Goal: Task Accomplishment & Management: Manage account settings

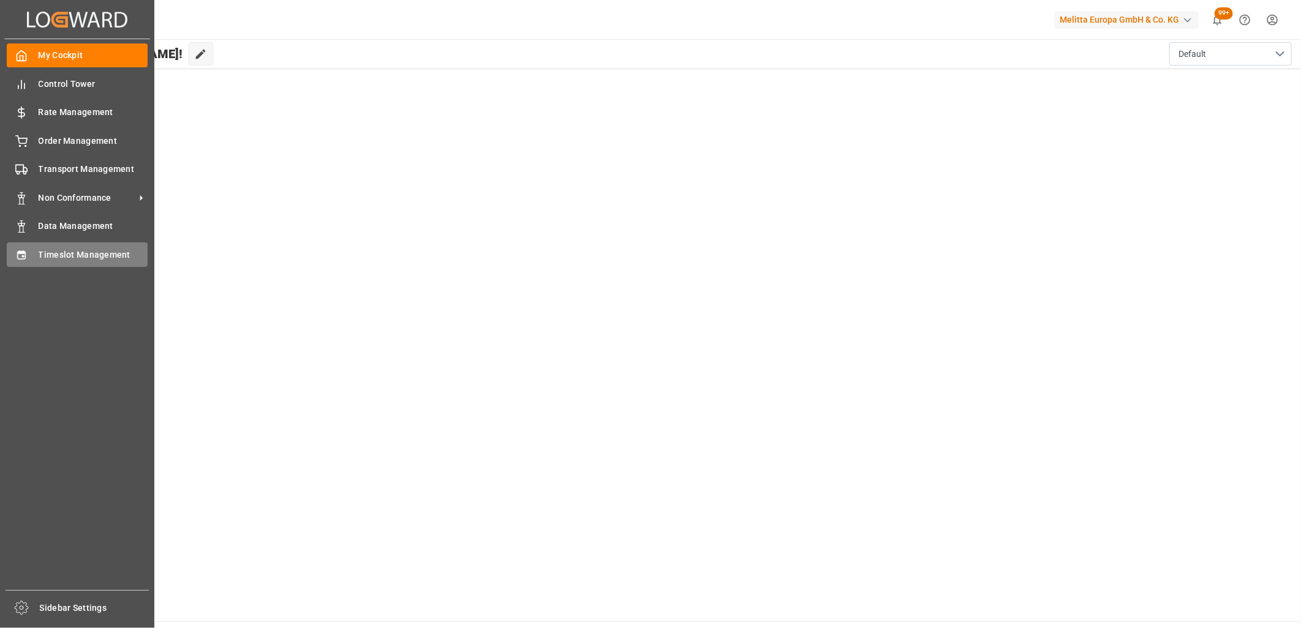
click at [87, 246] on div "Timeslot Management Timeslot Management" at bounding box center [77, 255] width 141 height 24
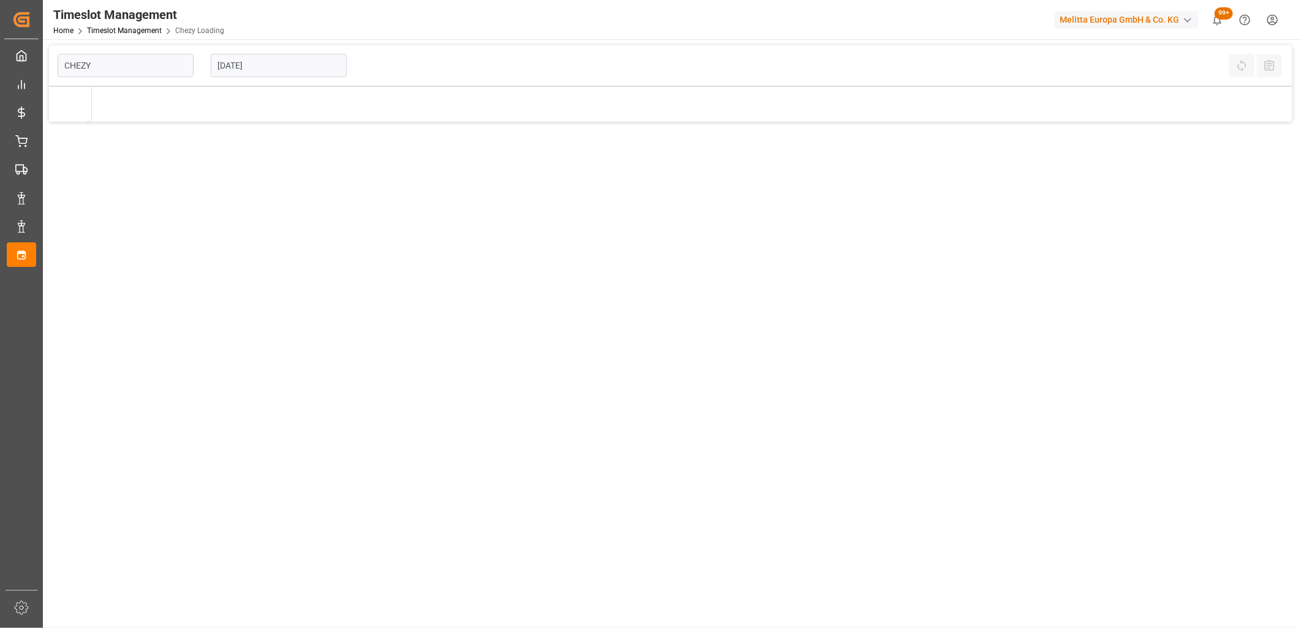
type input "Chezy Loading"
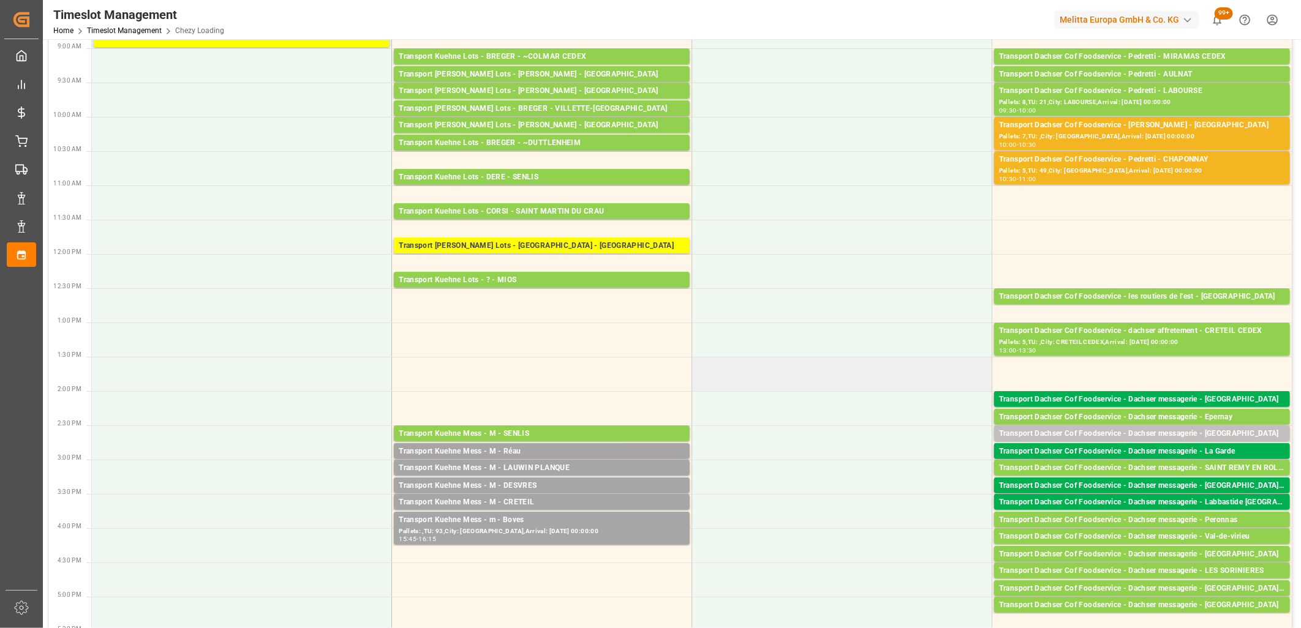
scroll to position [204, 0]
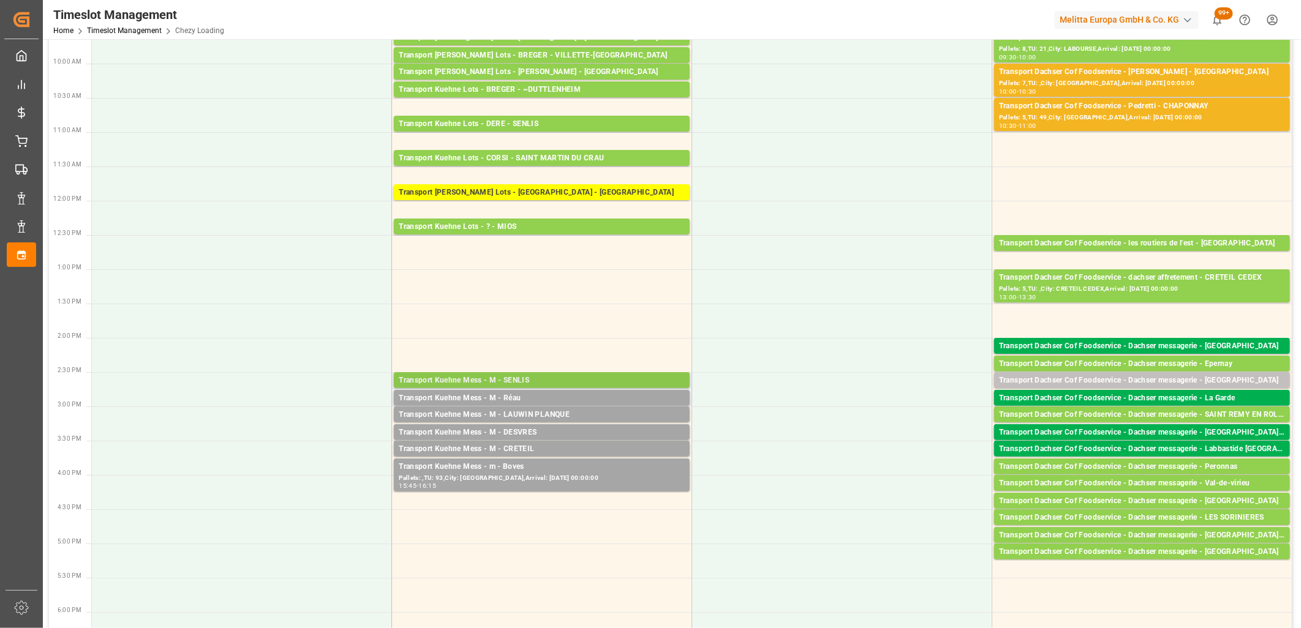
click at [559, 382] on div "Transport Kuehne Mess - M - SENLIS" at bounding box center [542, 381] width 286 height 12
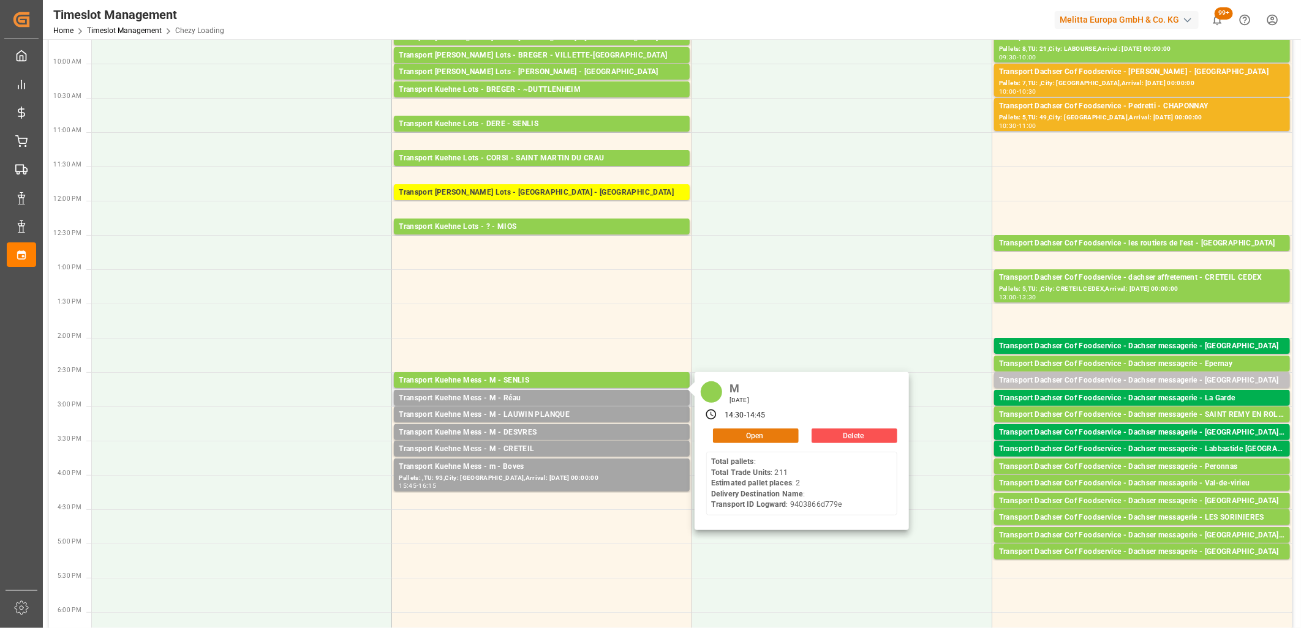
click at [775, 435] on button "Open" at bounding box center [756, 436] width 86 height 15
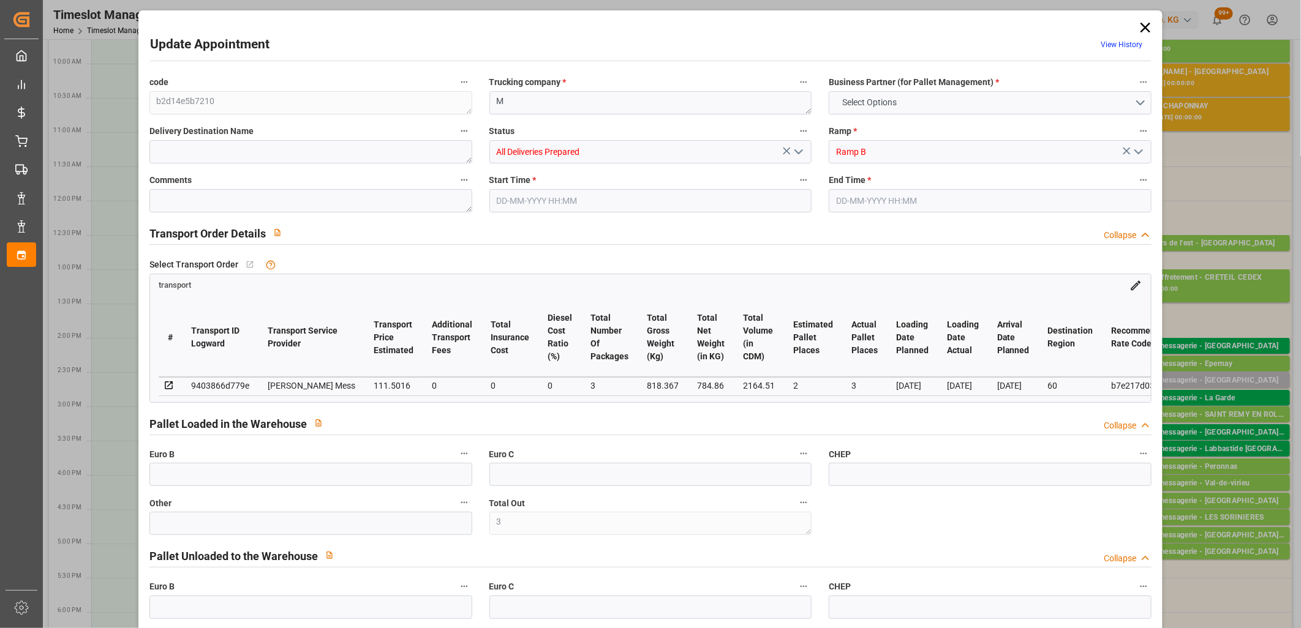
type input "3"
type input "0"
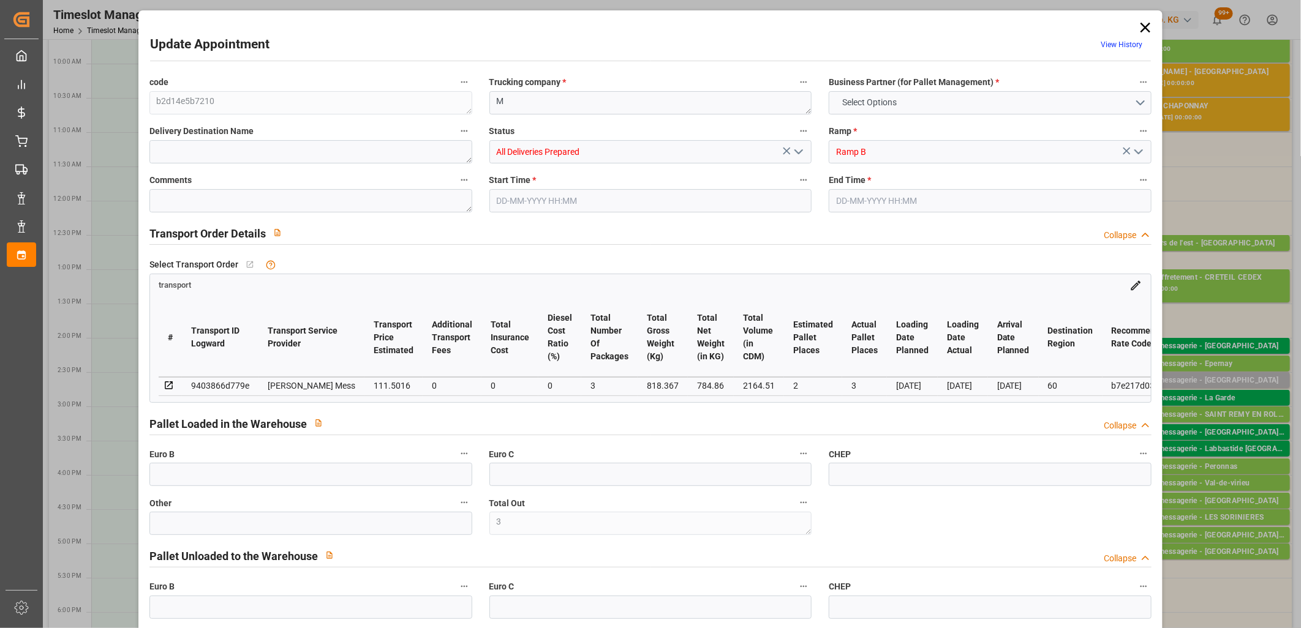
type input "0"
type input "2"
type input "3"
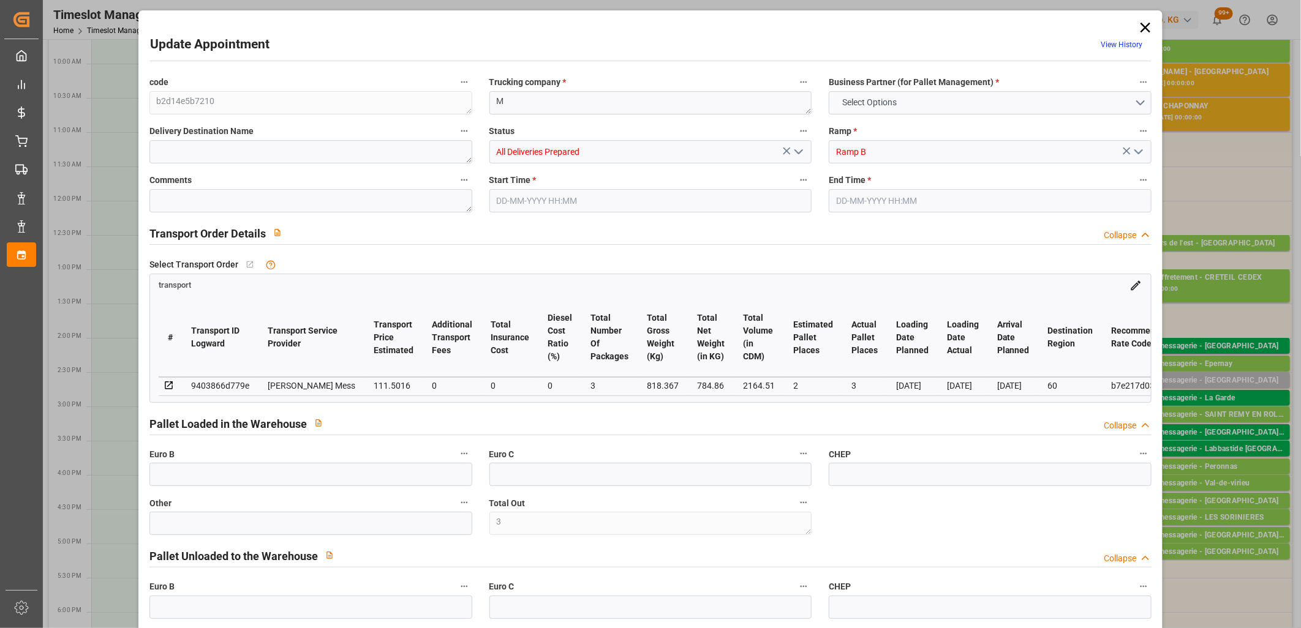
type input "111.5016"
type input "0"
type input "111.5016"
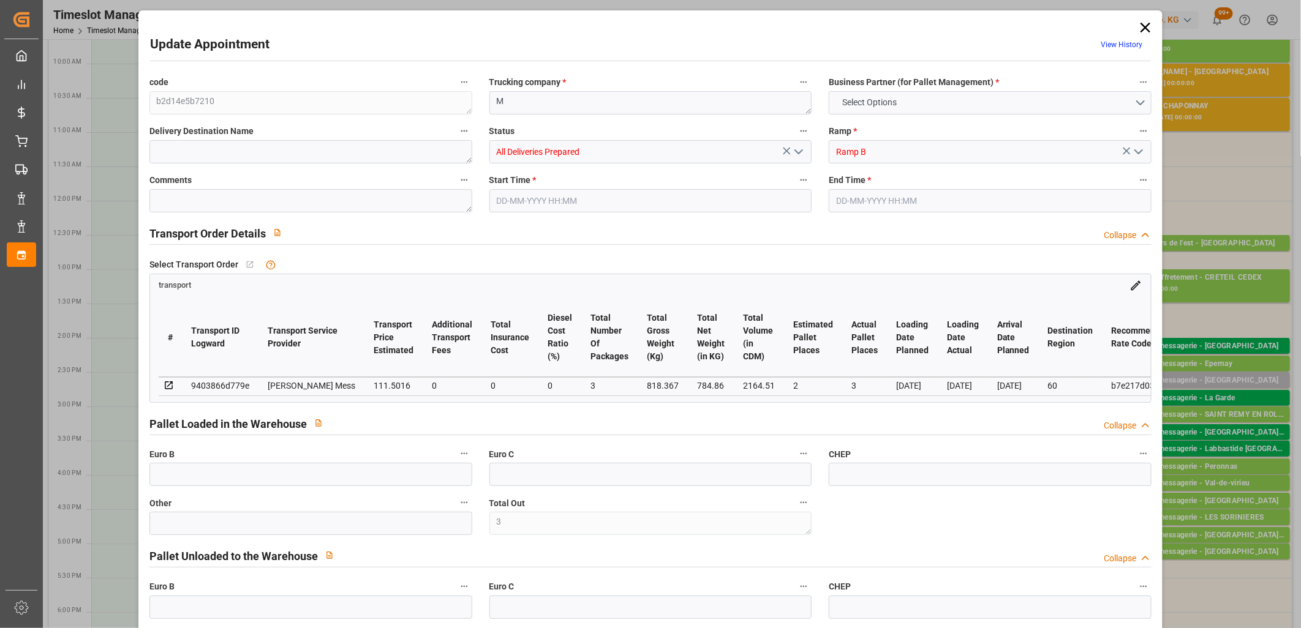
type input "0"
type input "3"
type input "784.86"
type input "864.367"
type input "2164.51"
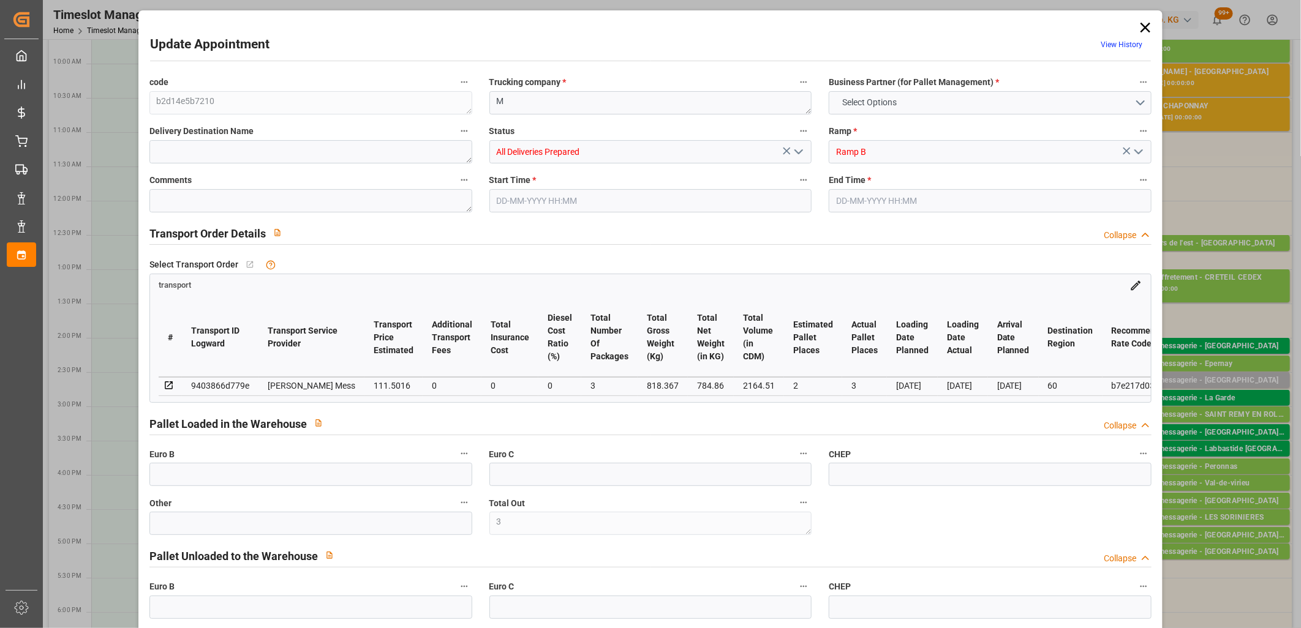
type input "60"
type input "0"
type input "211"
type input "2"
type input "101"
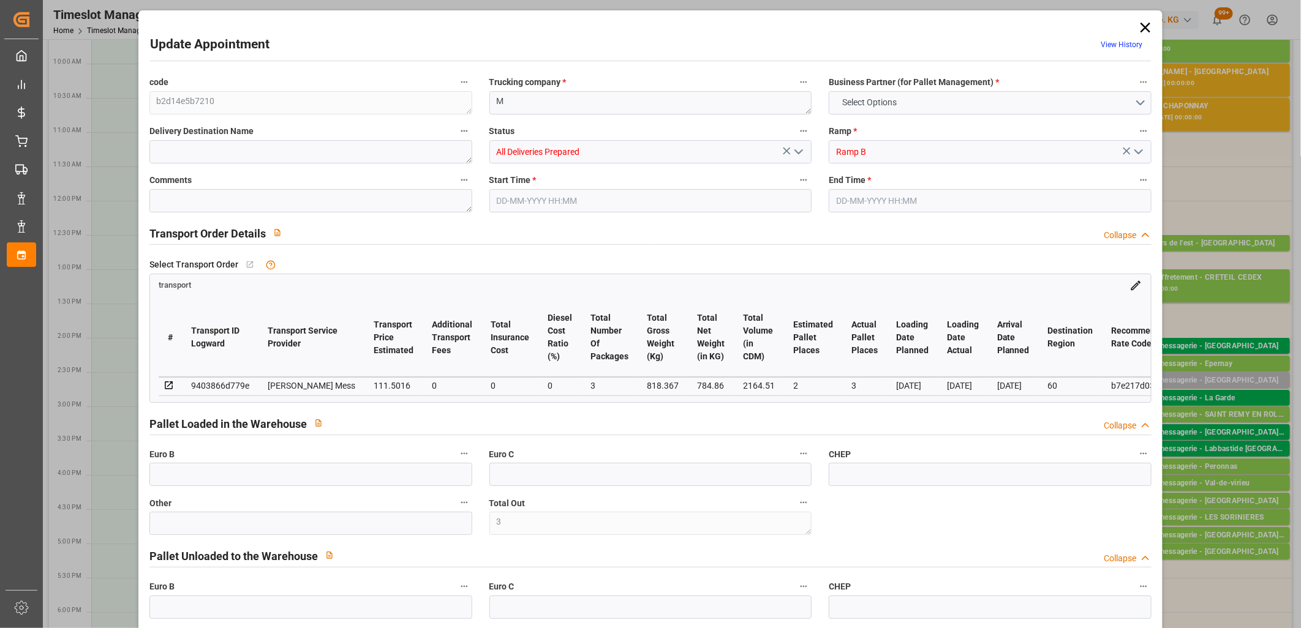
type input "818.367"
type input "0"
type input "4710.8598"
type input "0"
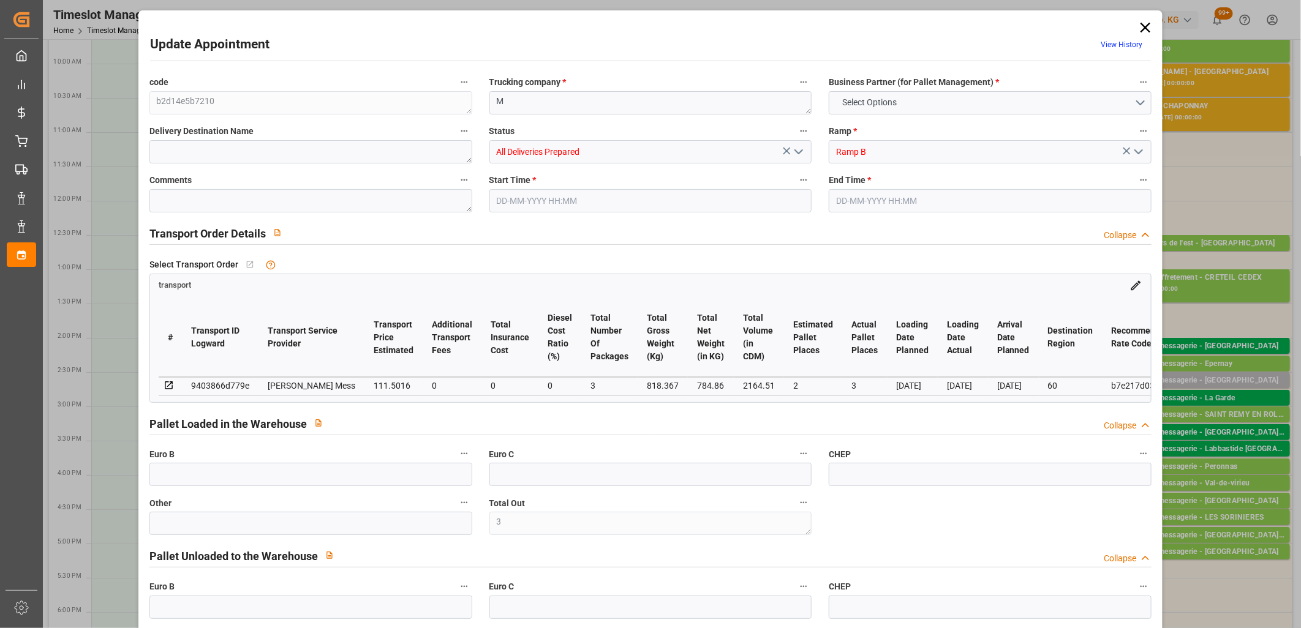
type input "21"
type input "35"
type input "[DATE] 14:30"
type input "[DATE] 14:45"
type input "[DATE] 11:35"
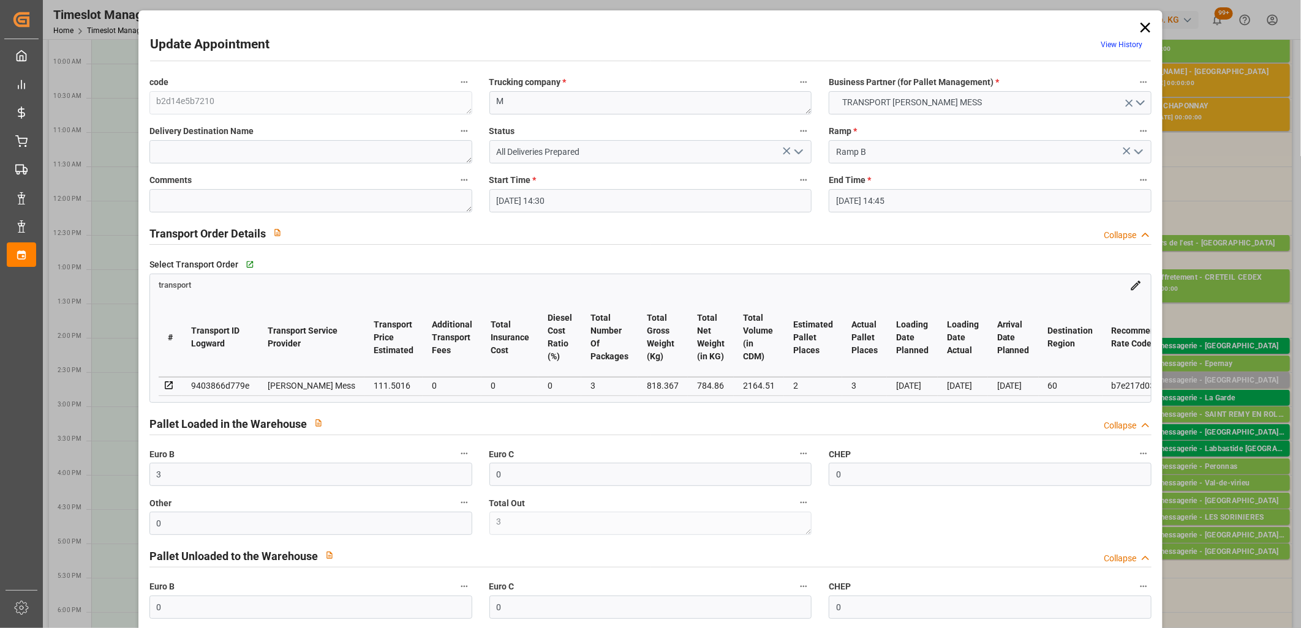
type input "[DATE] 11:34"
type input "[DATE]"
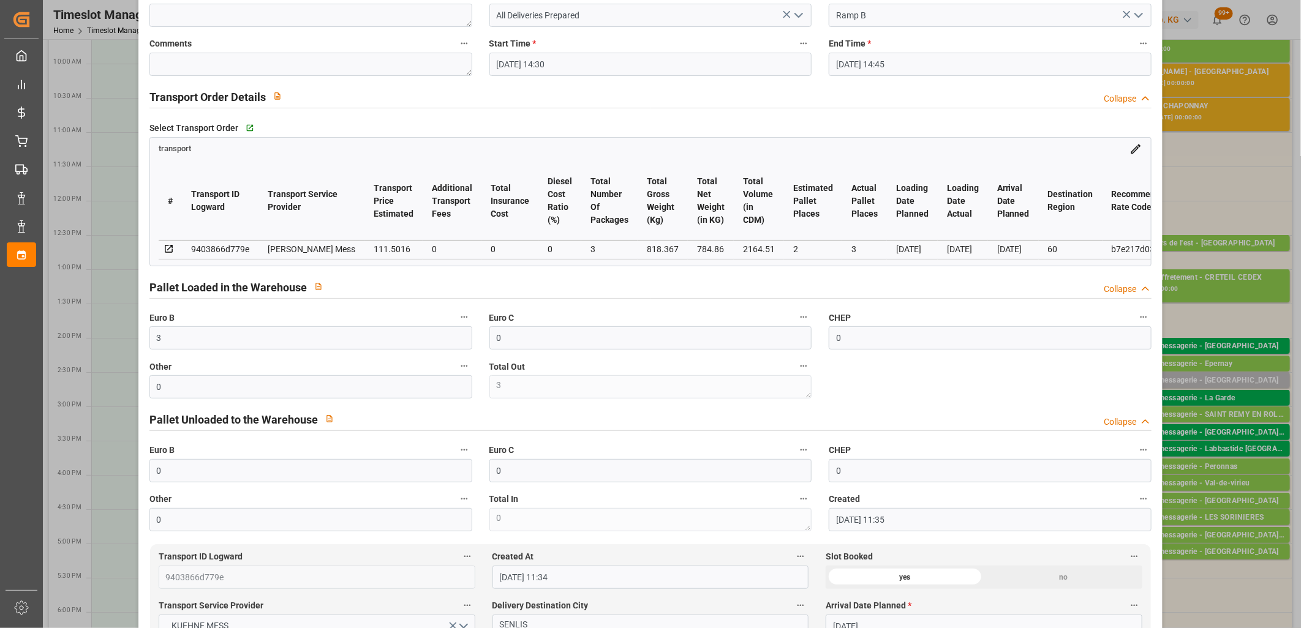
scroll to position [0, 0]
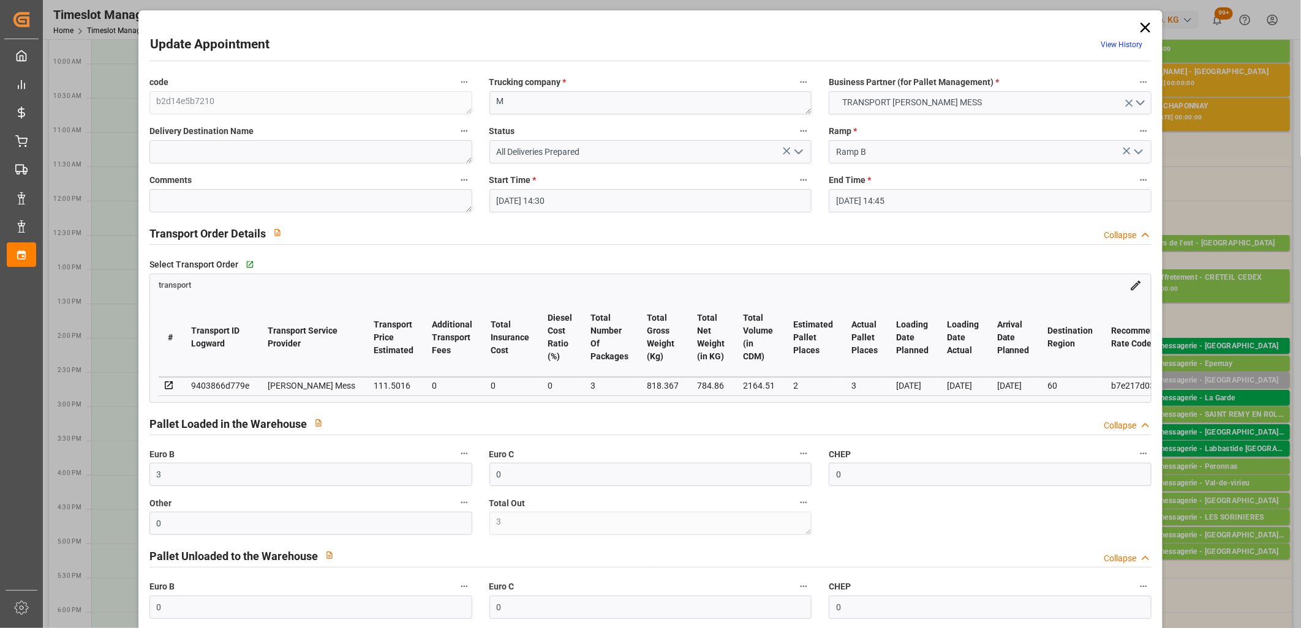
click at [1137, 27] on icon at bounding box center [1145, 27] width 17 height 17
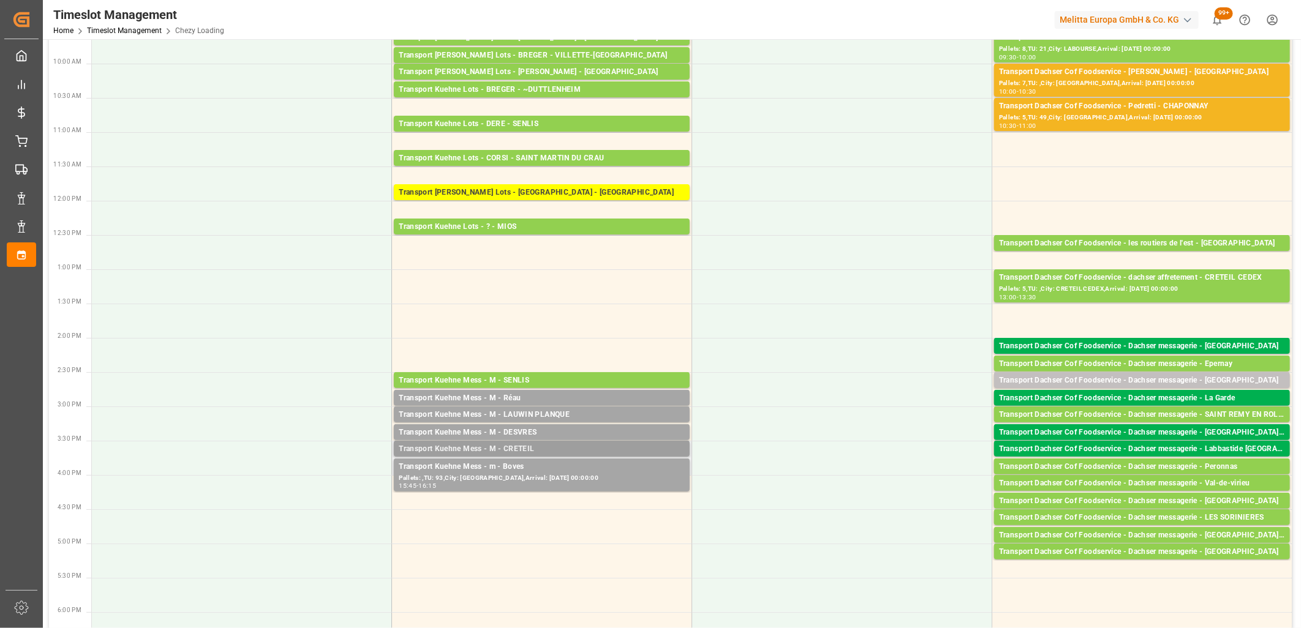
click at [527, 448] on div "Transport Kuehne Mess - M - CRETEIL" at bounding box center [542, 449] width 286 height 12
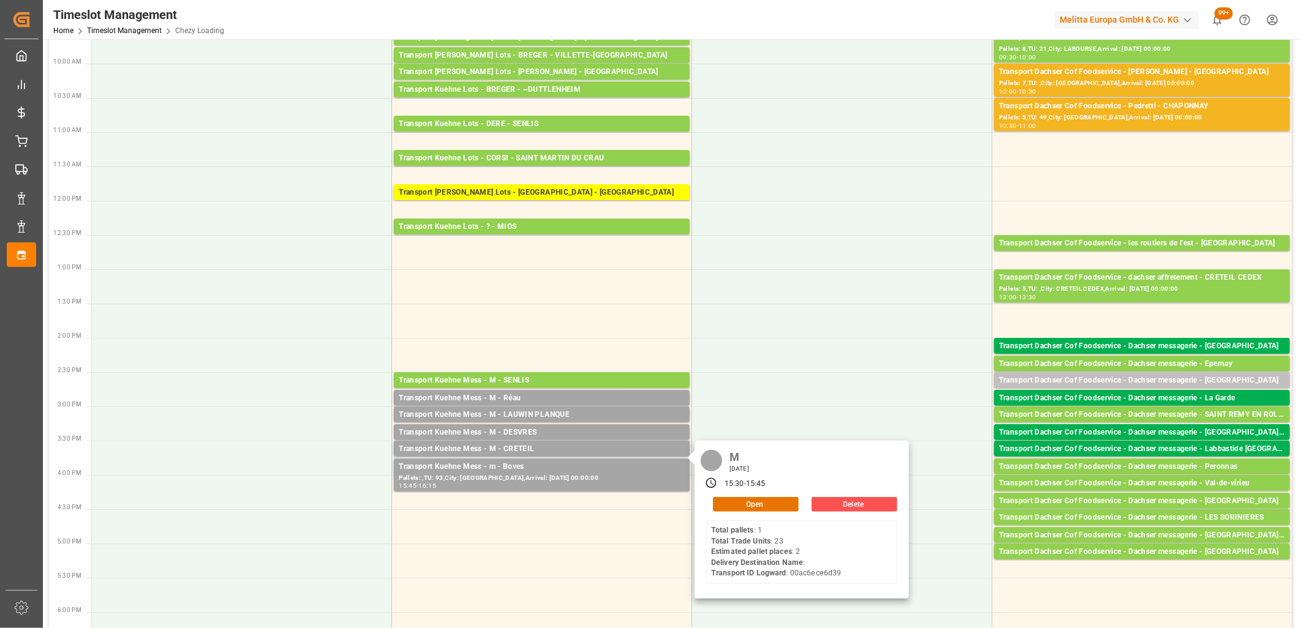
click at [771, 515] on div "M [DATE] 15:30 - 15:45 Open Delete Total pallets : 1 Total Trade Units : 23 Est…" at bounding box center [802, 520] width 214 height 158
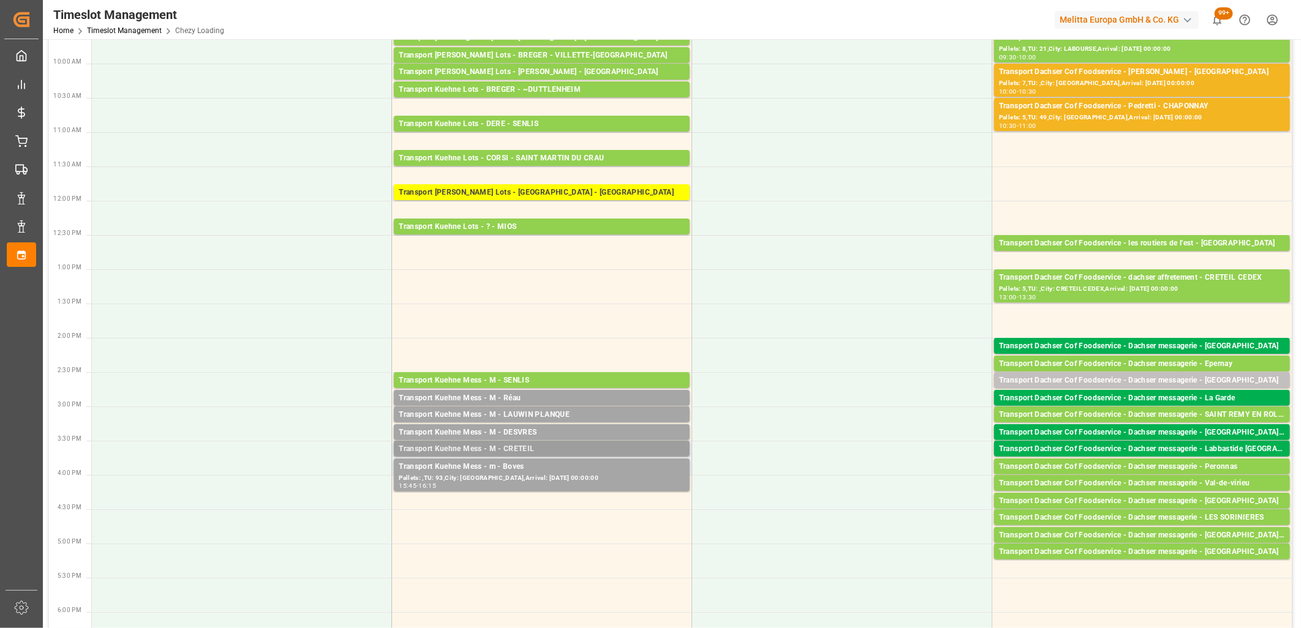
click at [601, 445] on div "Transport Kuehne Mess - M - CRETEIL" at bounding box center [542, 449] width 286 height 12
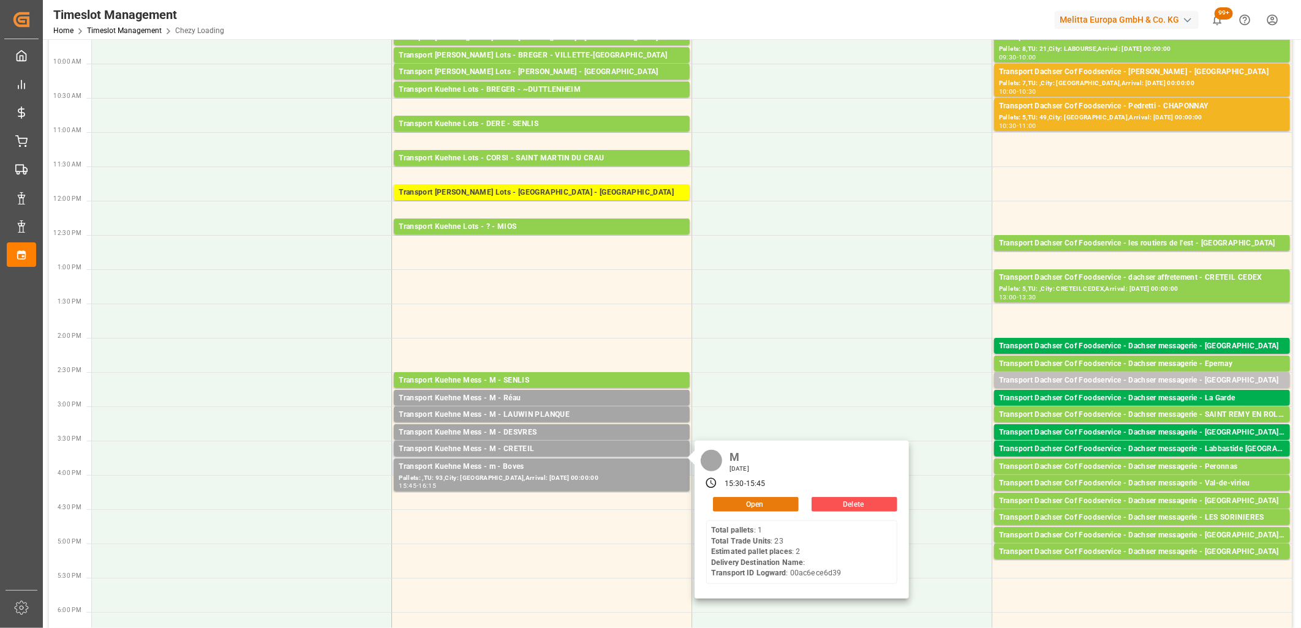
click at [769, 506] on button "Open" at bounding box center [756, 504] width 86 height 15
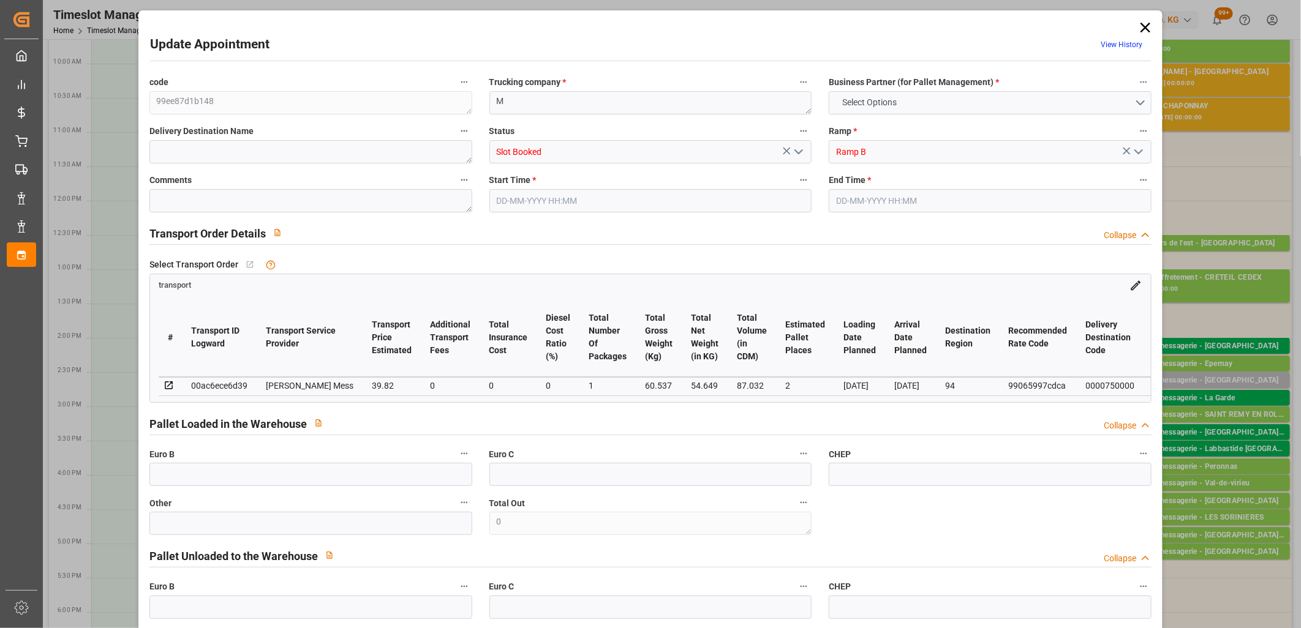
type input "0"
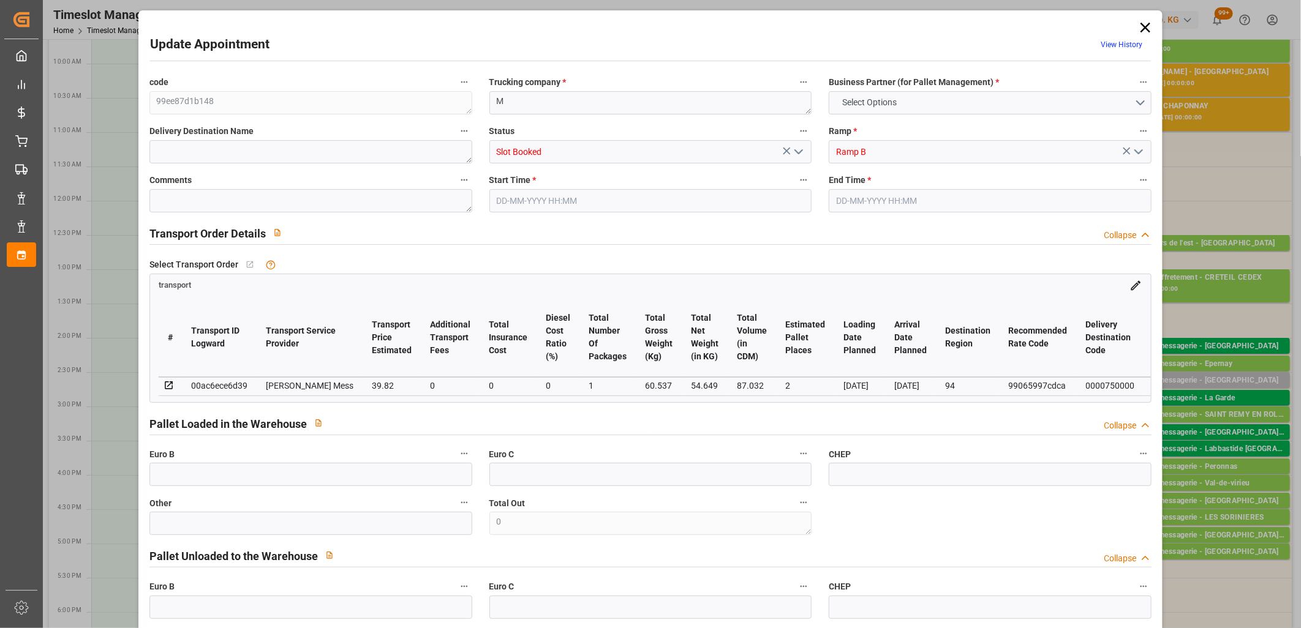
type input "0"
type input "2"
type input "39.82"
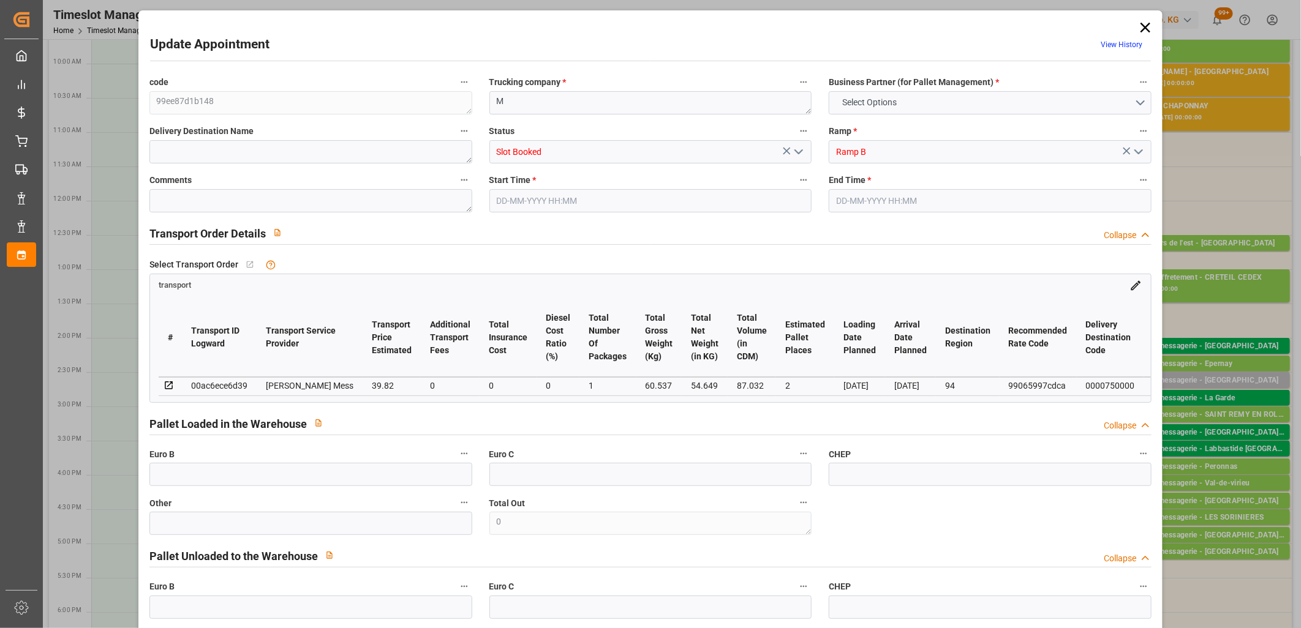
type input "0"
type input "39.82"
type input "0"
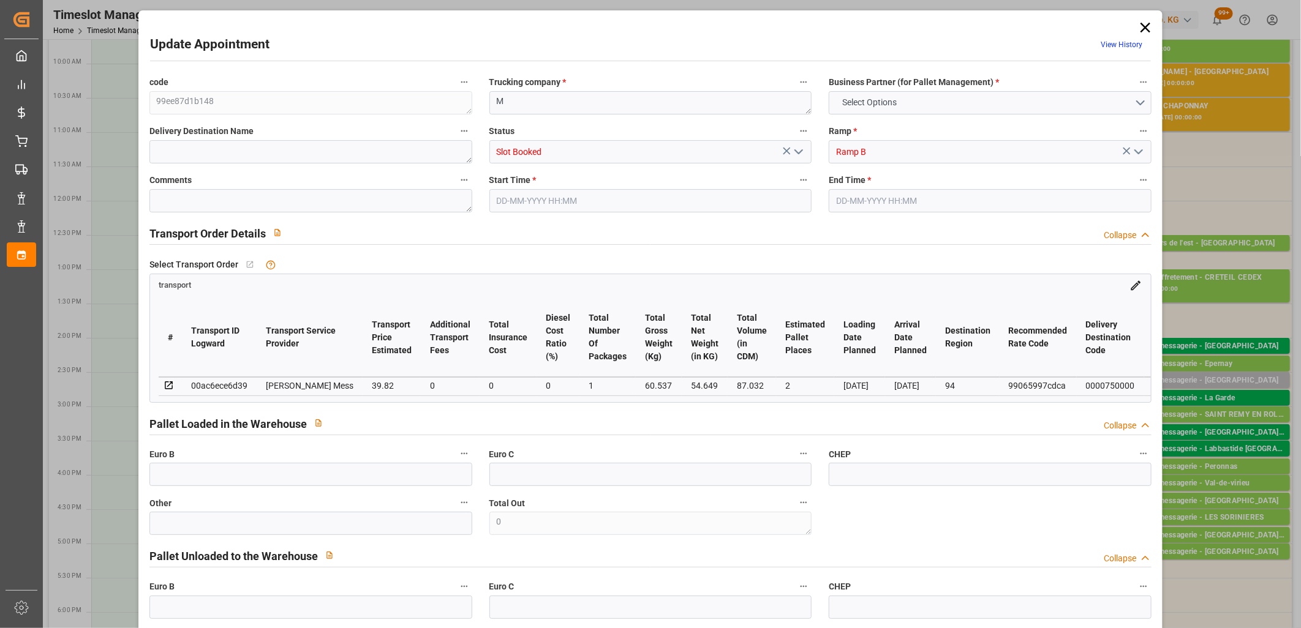
type input "1"
type input "54.649"
type input "83.536"
type input "87.032"
type input "94"
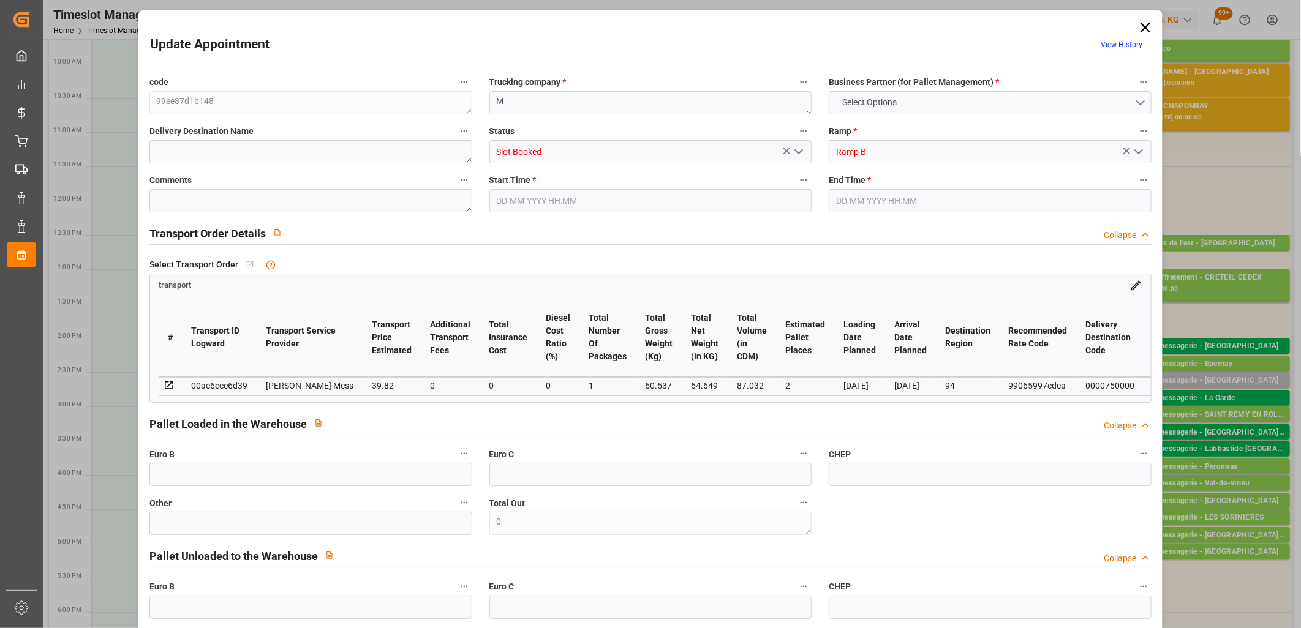
type input "1"
type input "23"
type input "2"
type input "101"
type input "60.537"
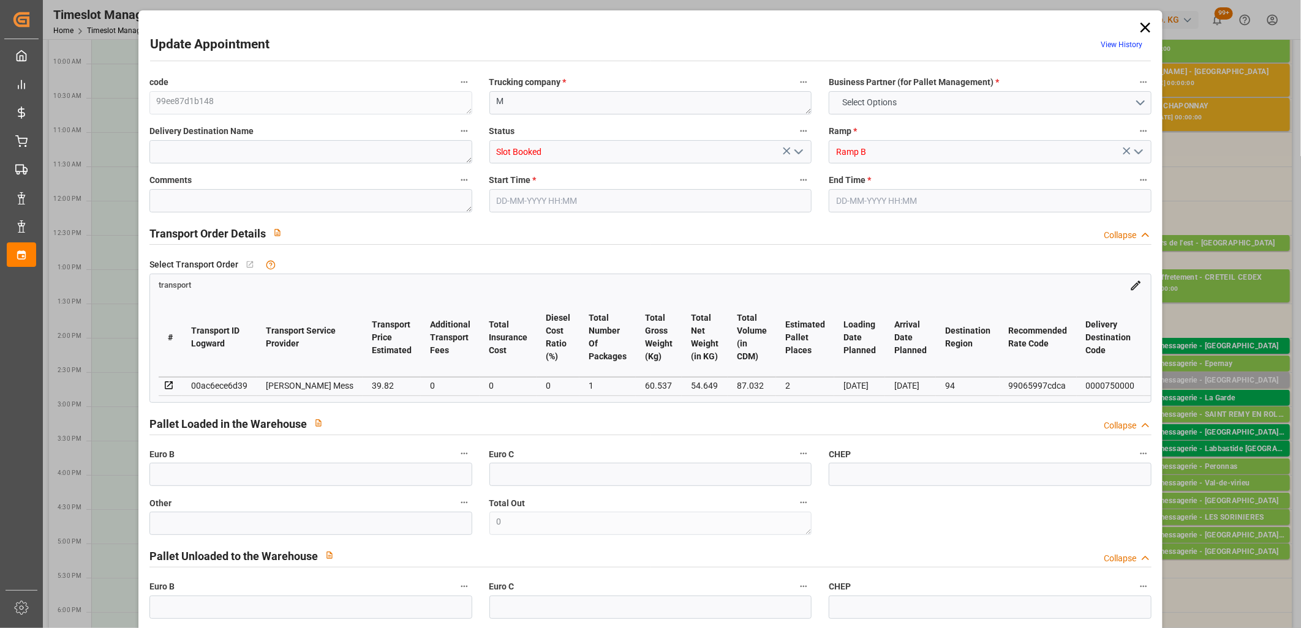
type input "0"
type input "4710.8598"
type input "0"
type input "21"
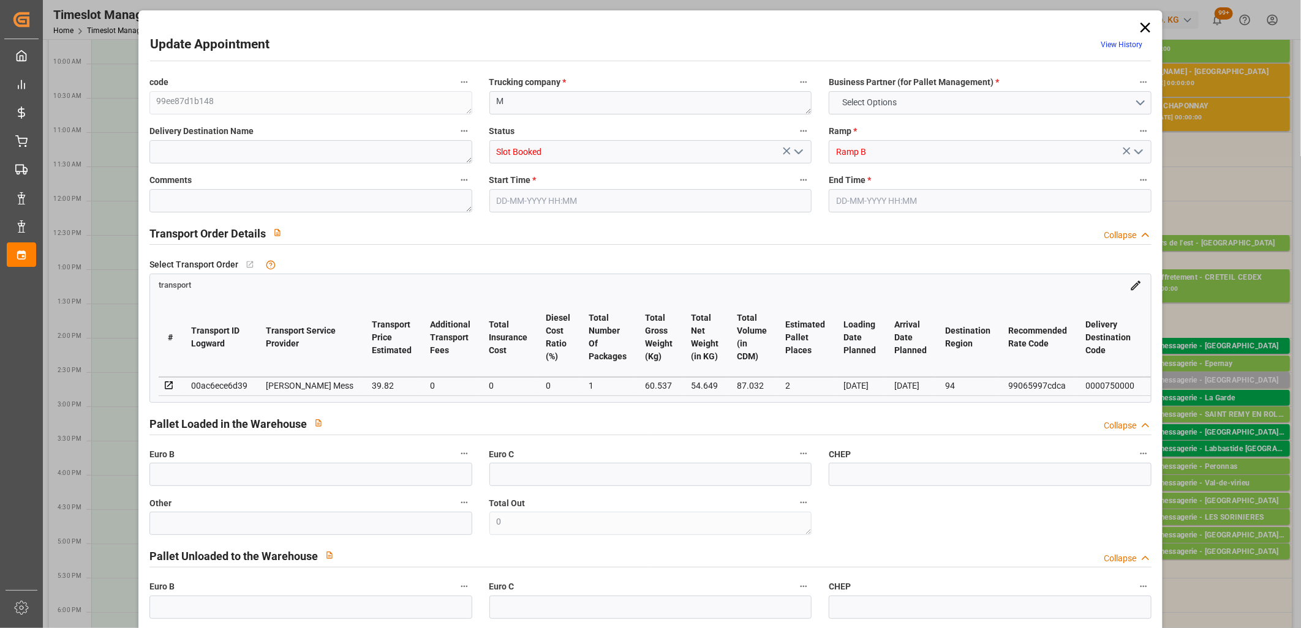
type input "35"
type input "[DATE] 15:30"
type input "[DATE] 15:45"
type input "[DATE] 11:37"
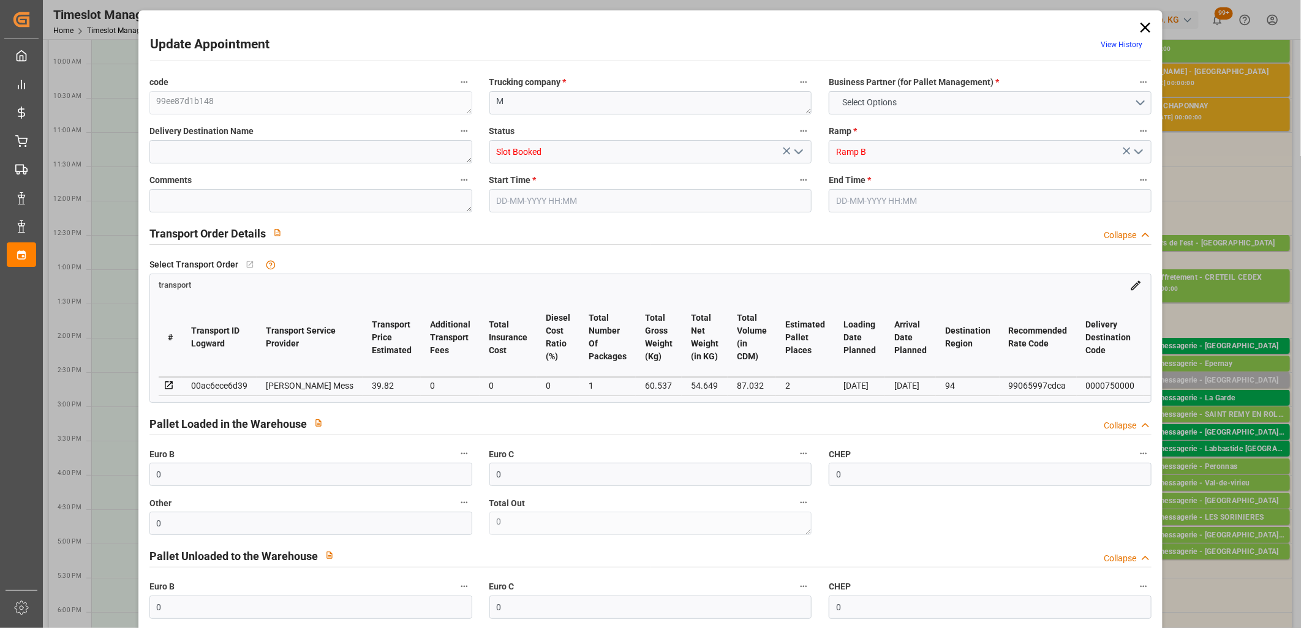
type input "[DATE]"
click at [798, 152] on polyline "open menu" at bounding box center [798, 152] width 7 height 4
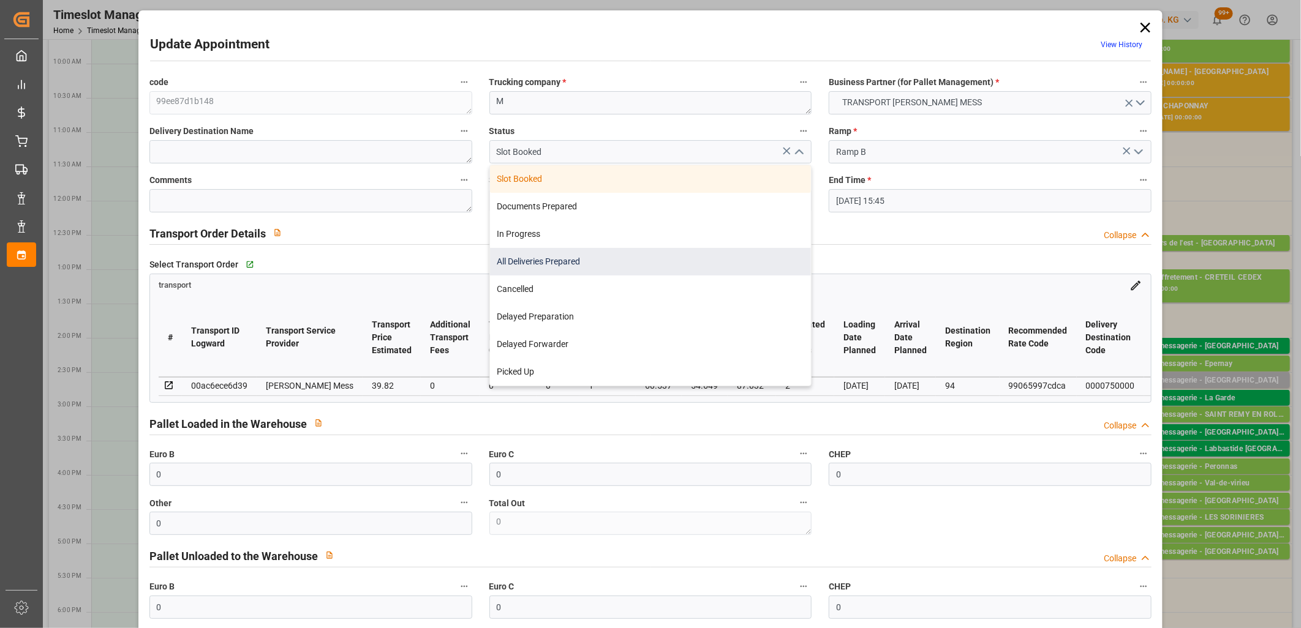
click at [515, 255] on div "All Deliveries Prepared" at bounding box center [651, 262] width 322 height 28
type input "All Deliveries Prepared"
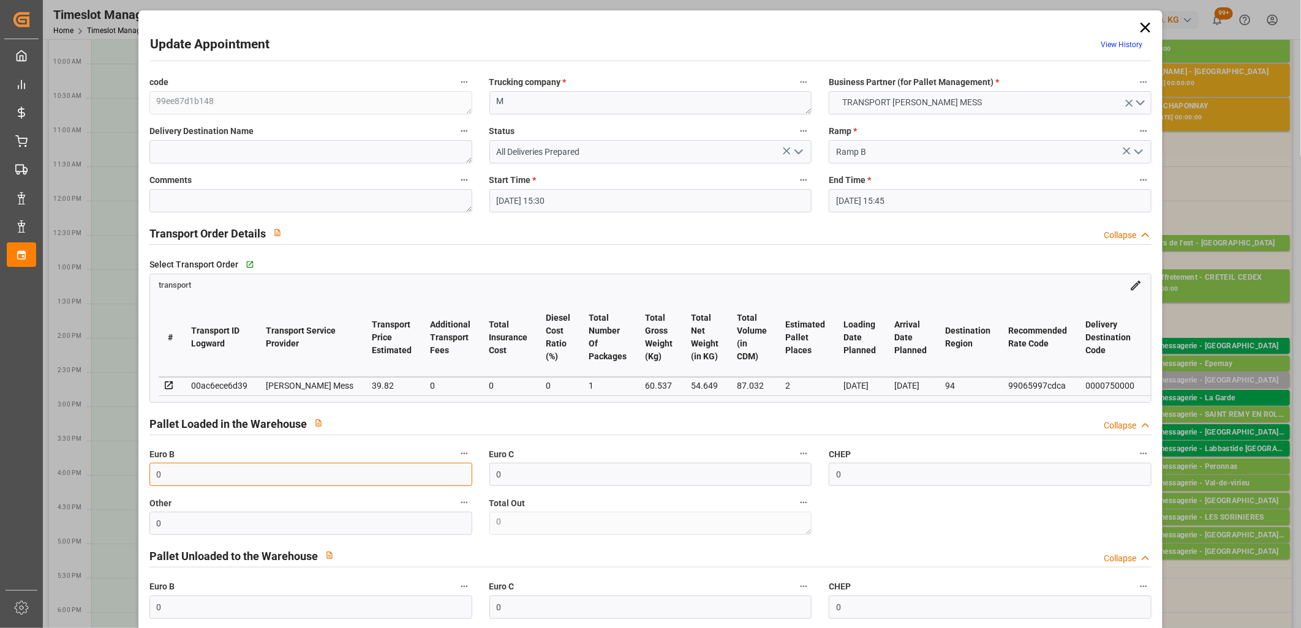
click at [247, 484] on input "0" at bounding box center [310, 474] width 323 height 23
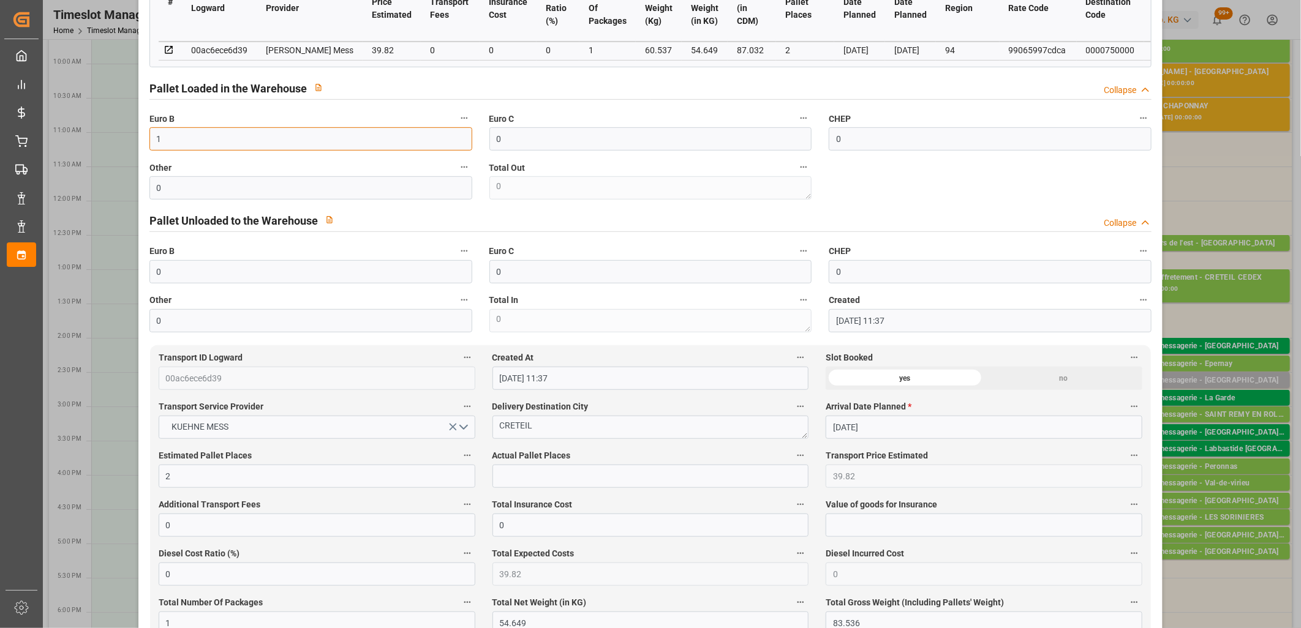
scroll to position [340, 0]
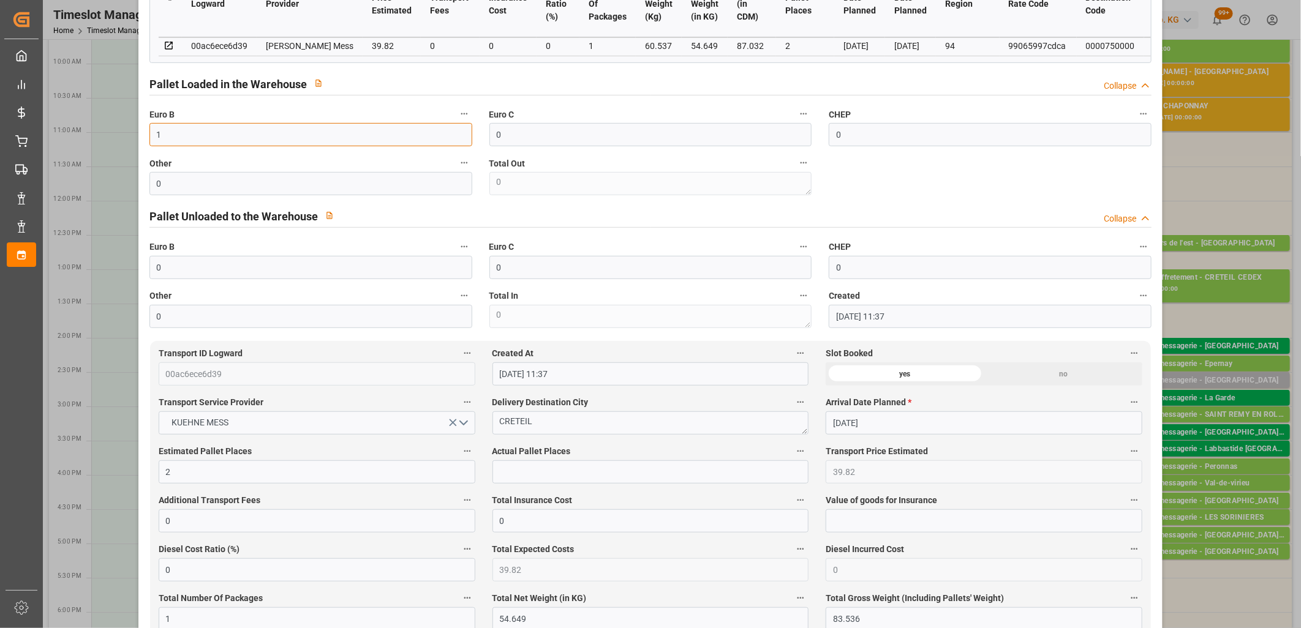
type input "1"
click at [605, 470] on input "text" at bounding box center [650, 472] width 317 height 23
type input "1"
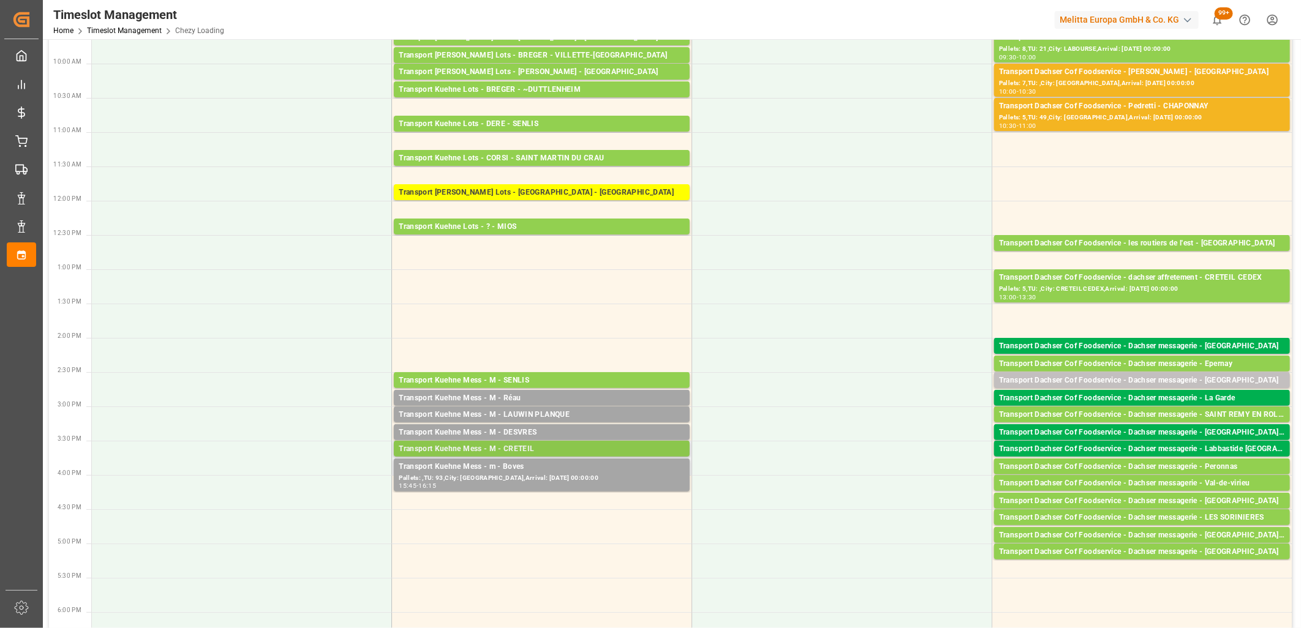
click at [608, 446] on div "Transport Kuehne Mess - M - CRETEIL" at bounding box center [542, 449] width 286 height 12
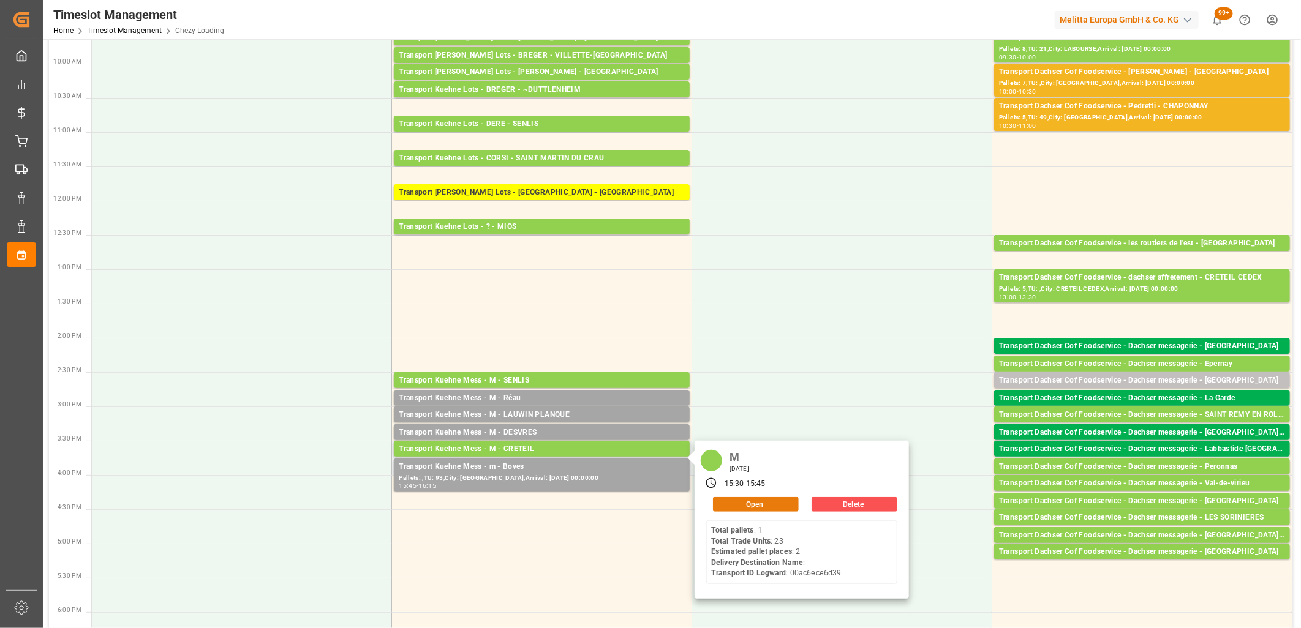
click at [785, 502] on button "Open" at bounding box center [756, 504] width 86 height 15
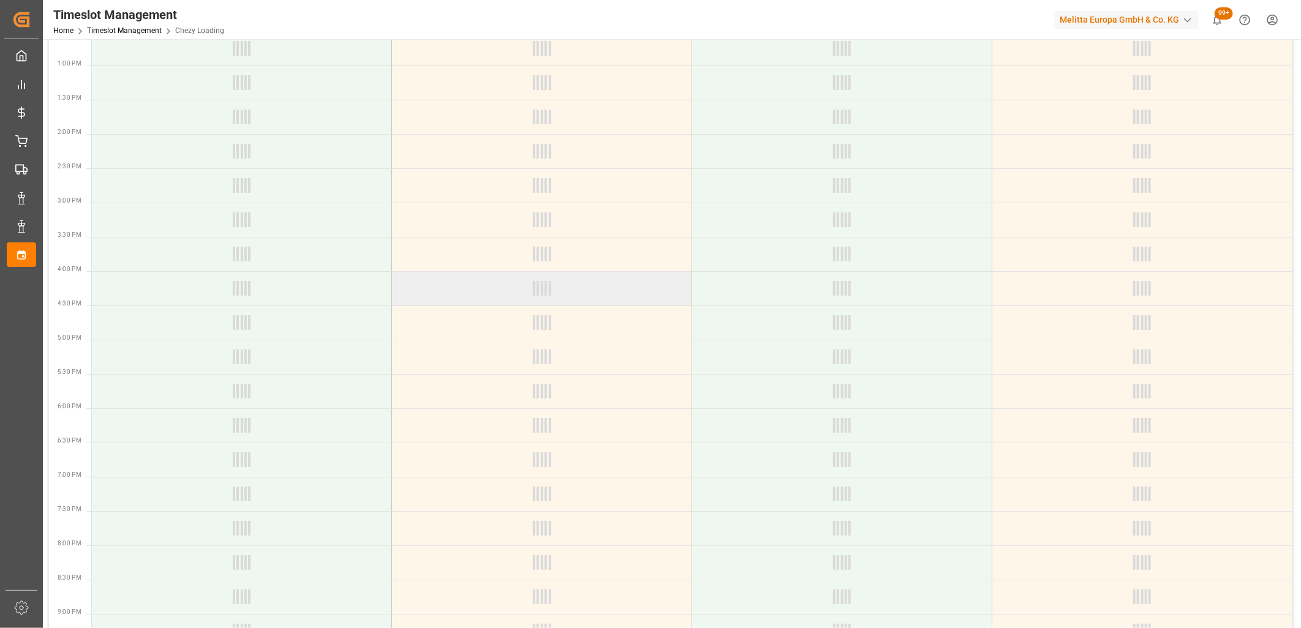
scroll to position [0, 0]
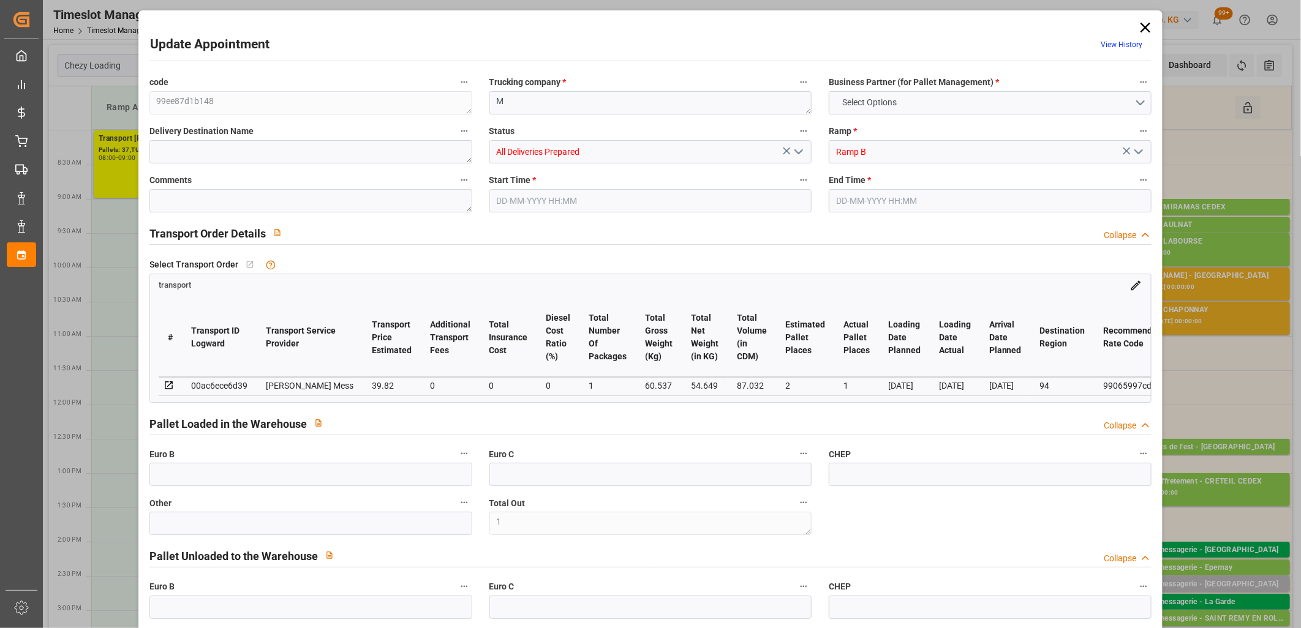
type input "1"
type input "0"
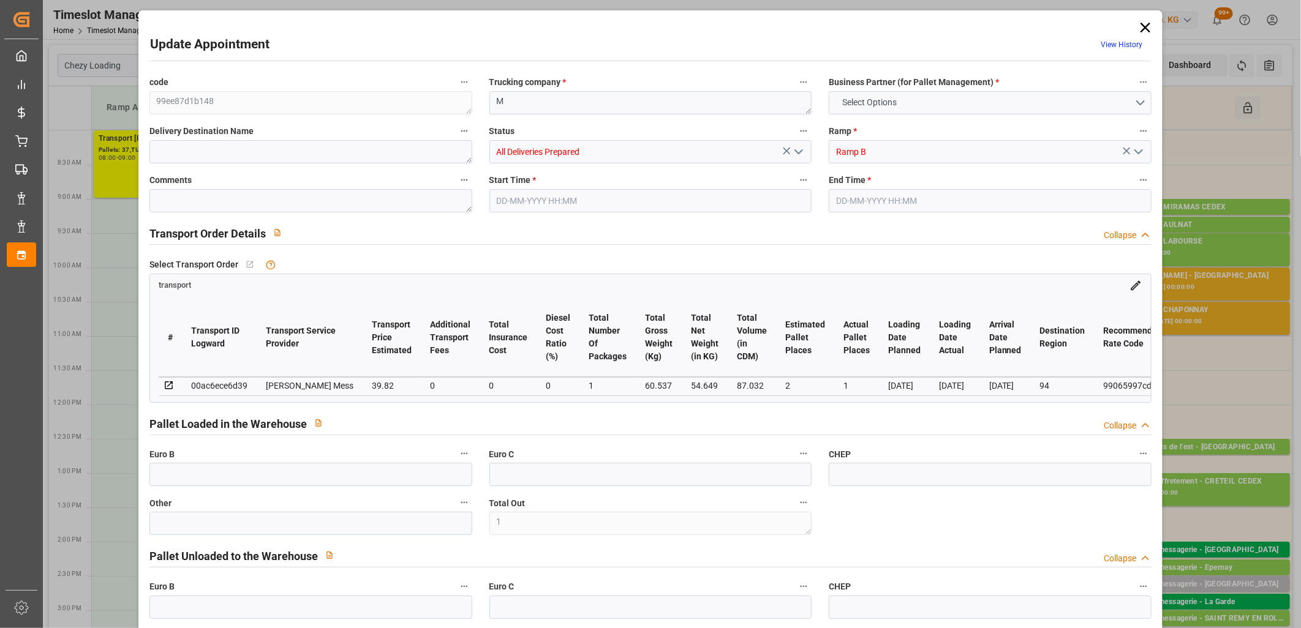
type input "0"
type input "2"
type input "1"
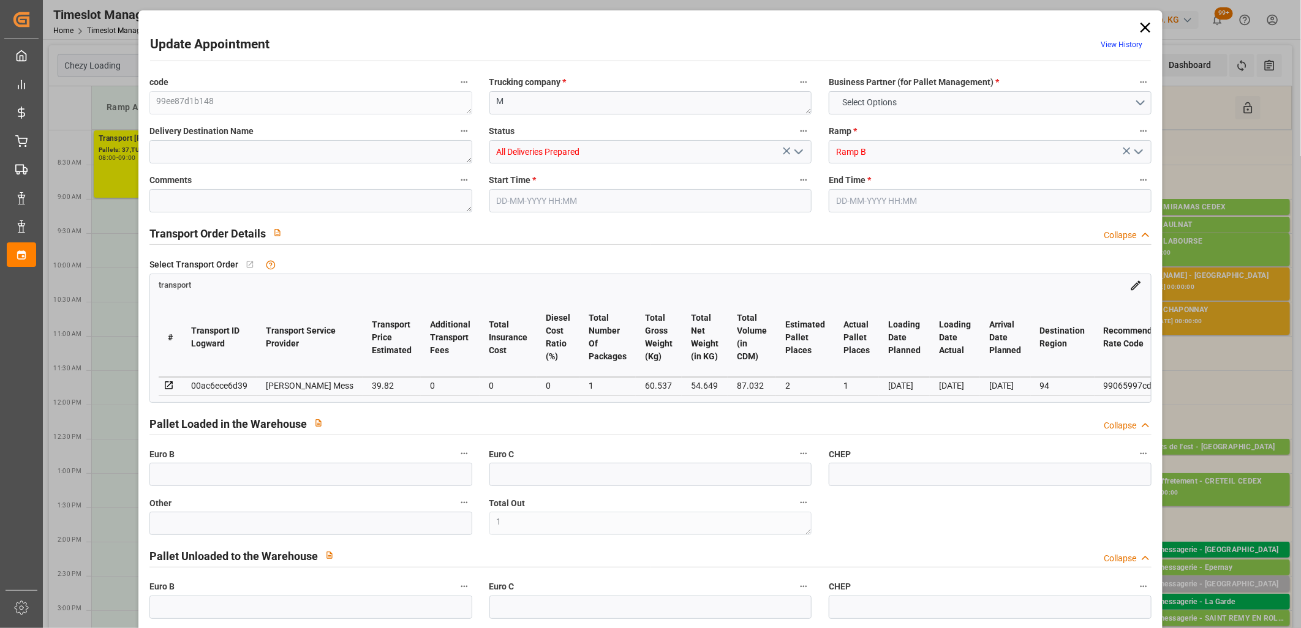
type input "39.82"
type input "0"
type input "39.82"
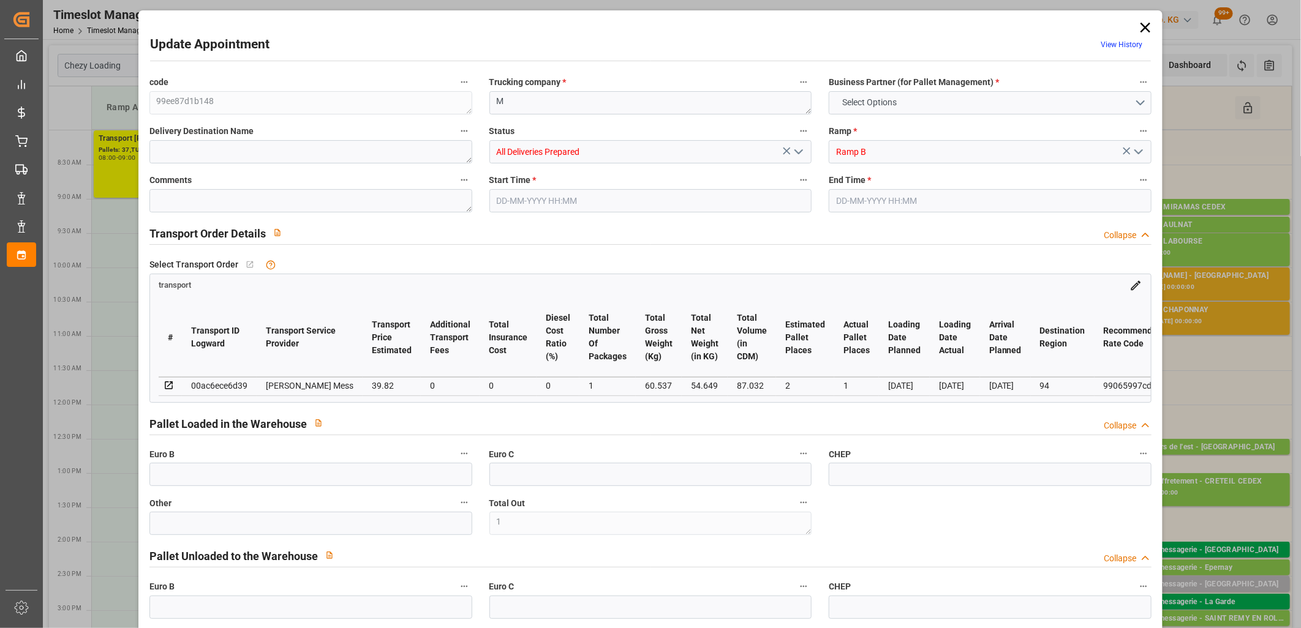
type input "0"
type input "1"
type input "54.649"
type input "83.536"
type input "87.032"
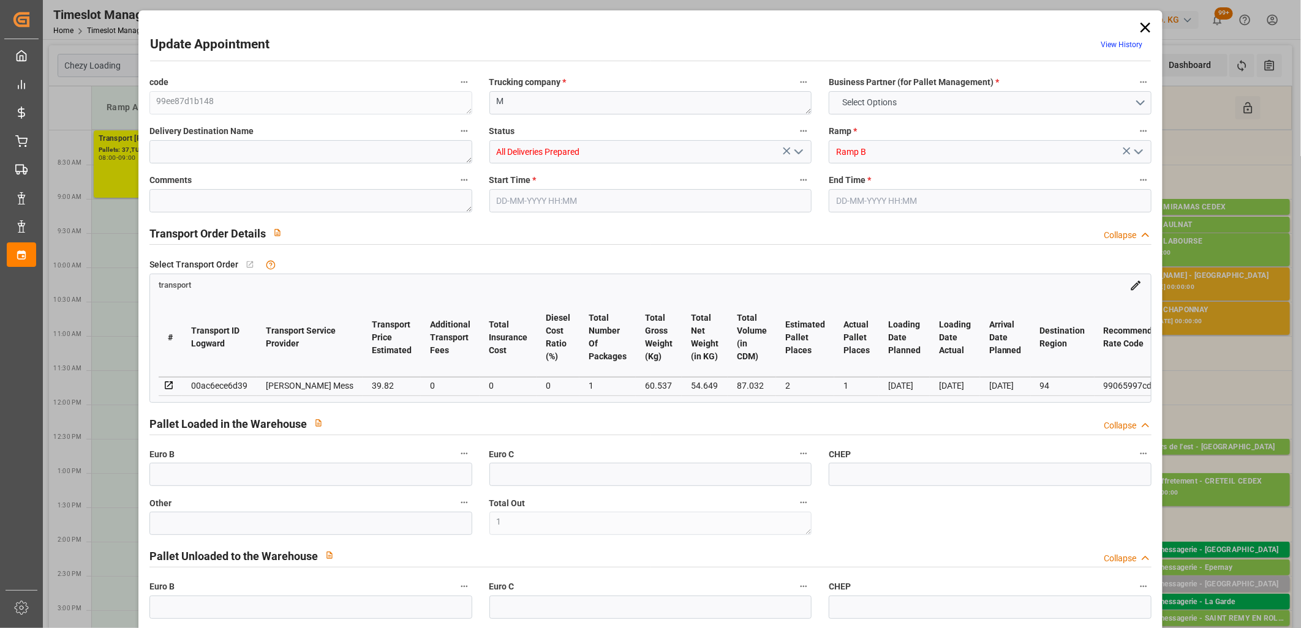
type input "94"
type input "1"
type input "23"
type input "2"
type input "101"
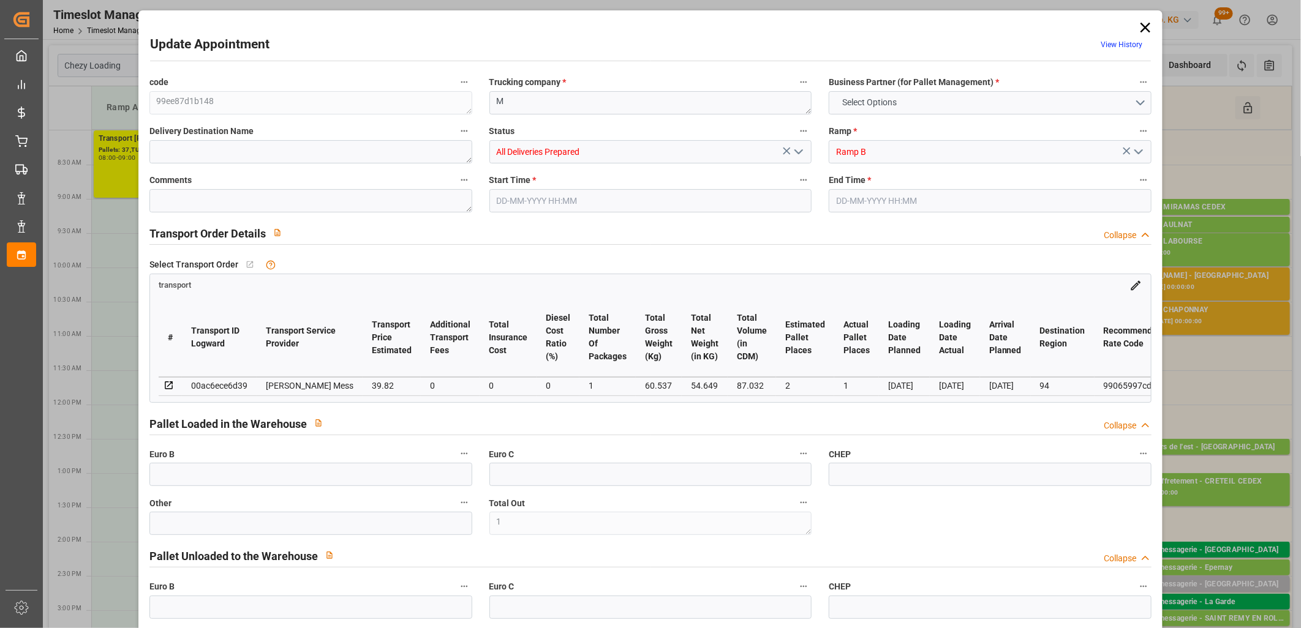
type input "60.537"
type input "0"
type input "4710.8598"
type input "0"
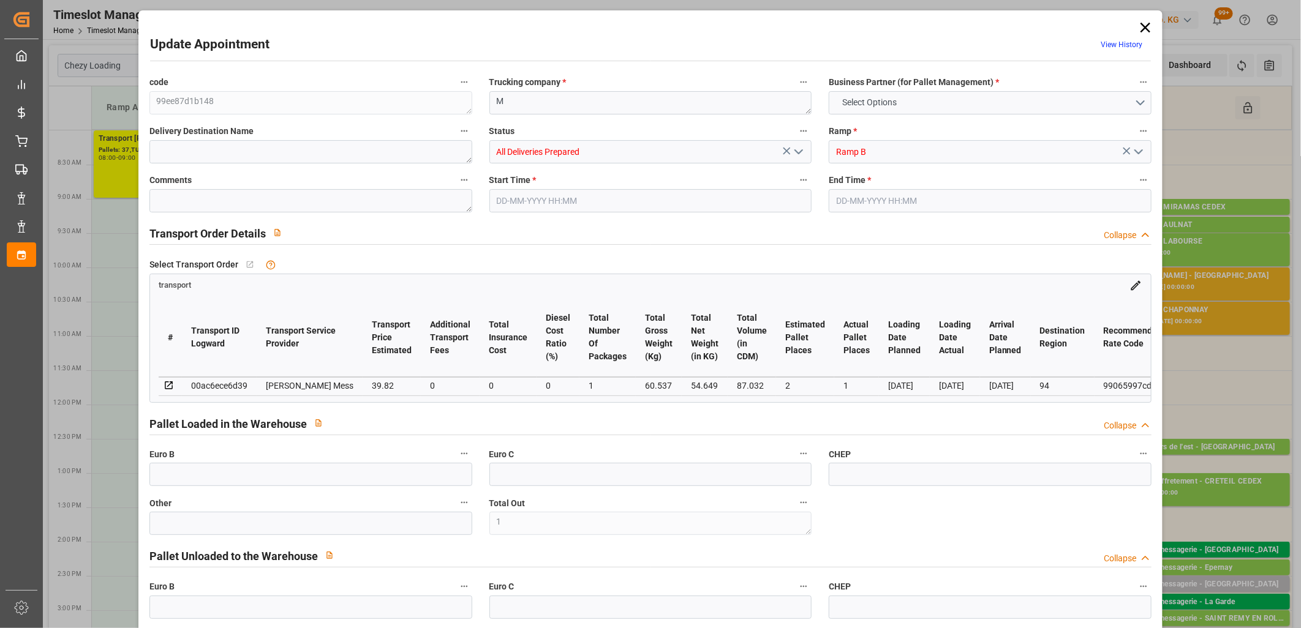
type input "21"
type input "35"
type input "[DATE] 15:30"
type input "[DATE] 15:45"
type input "[DATE] 11:37"
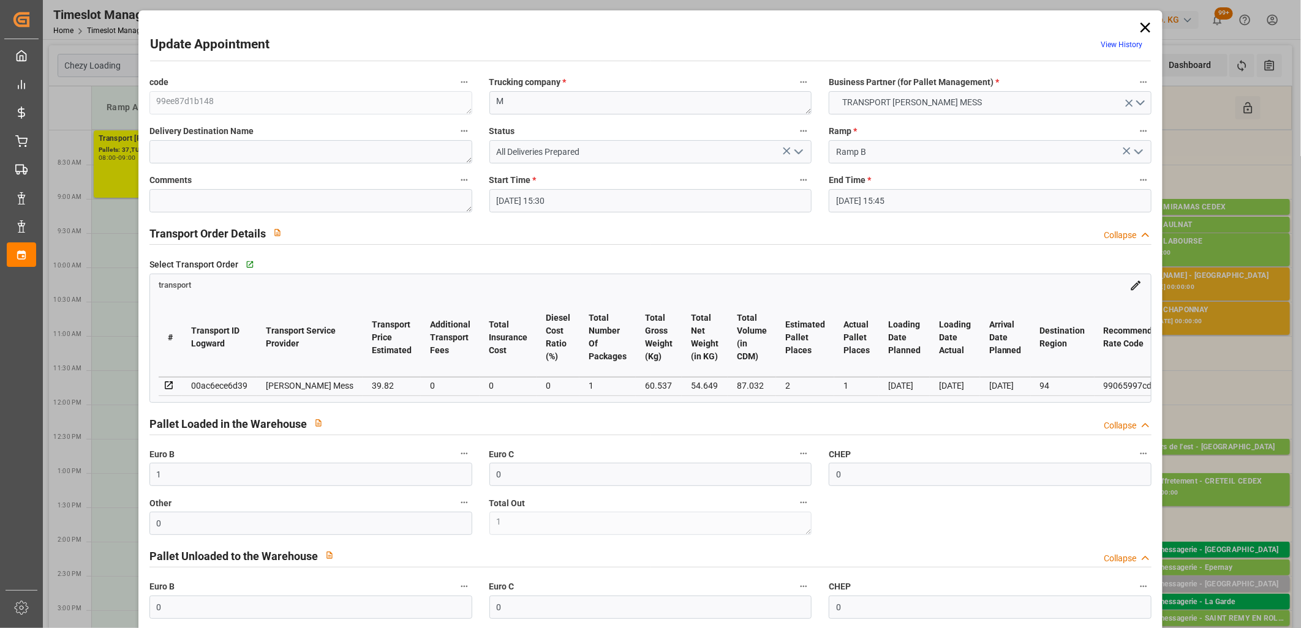
type input "[DATE] 11:37"
type input "[DATE]"
click at [1140, 29] on icon at bounding box center [1145, 28] width 10 height 10
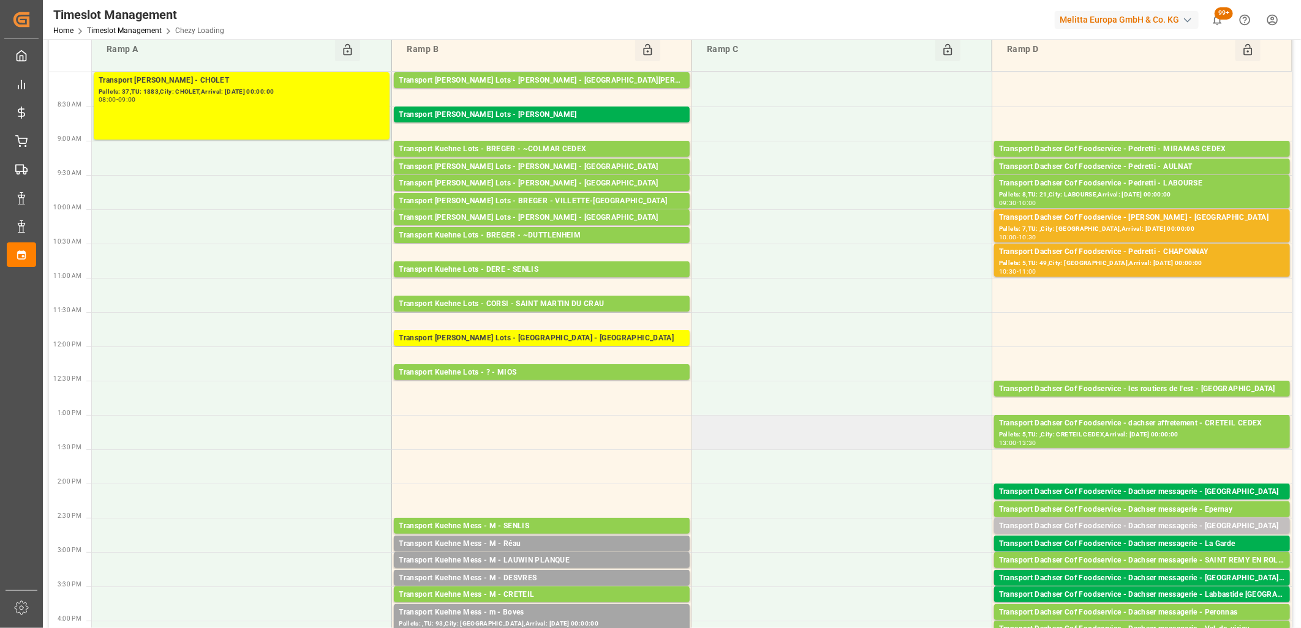
scroll to position [136, 0]
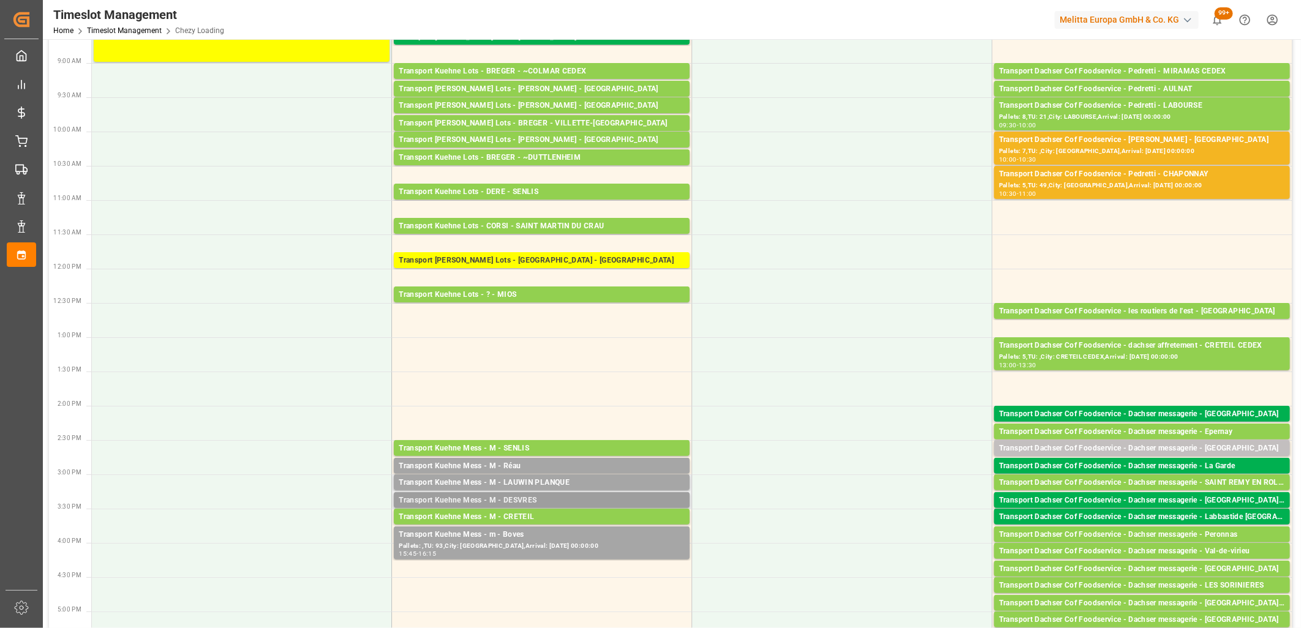
click at [513, 497] on div "Transport Kuehne Mess - M - DESVRES" at bounding box center [542, 501] width 286 height 12
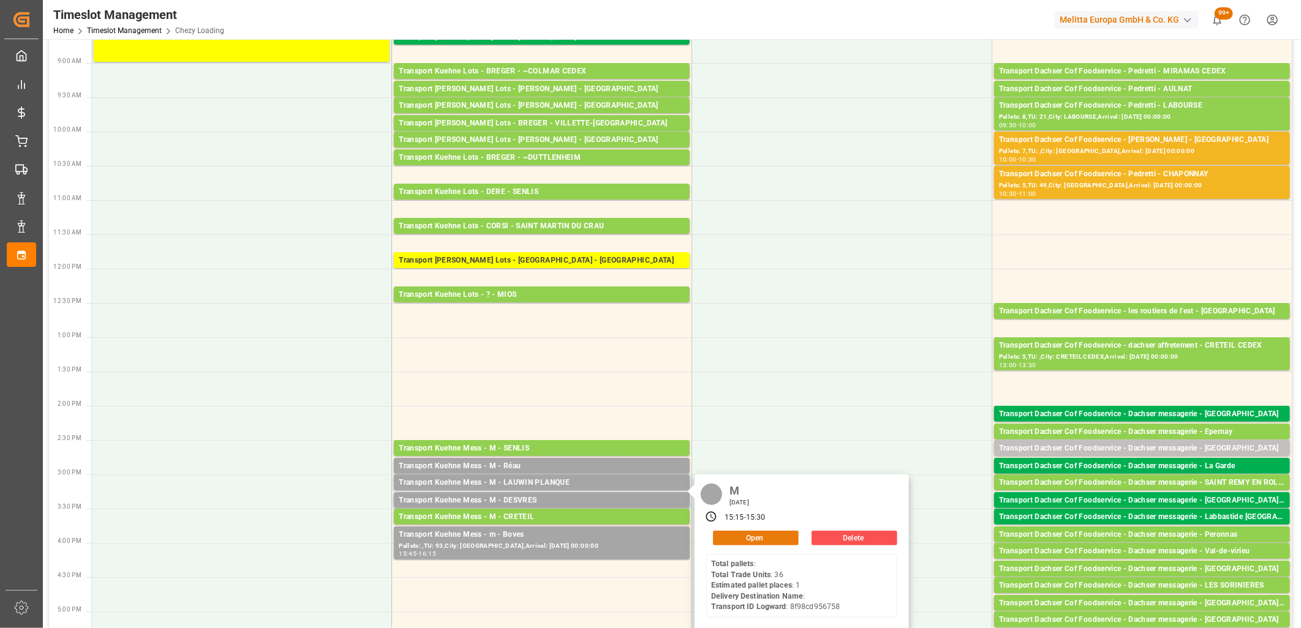
click at [763, 541] on button "Open" at bounding box center [756, 538] width 86 height 15
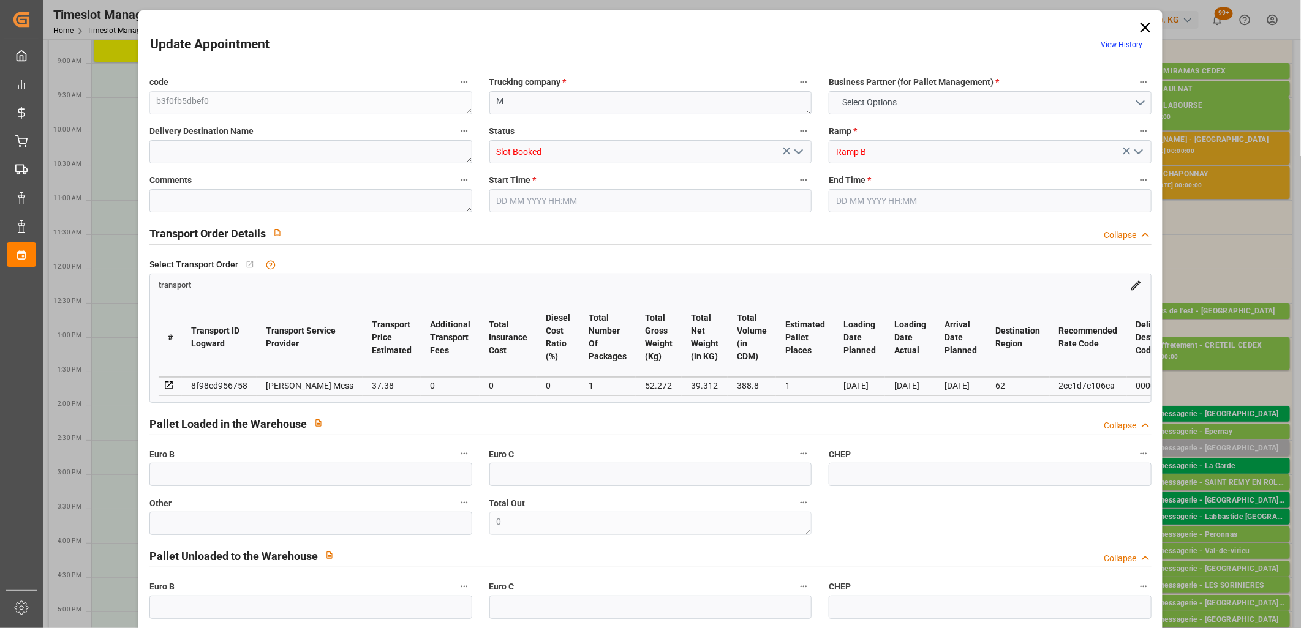
type input "0"
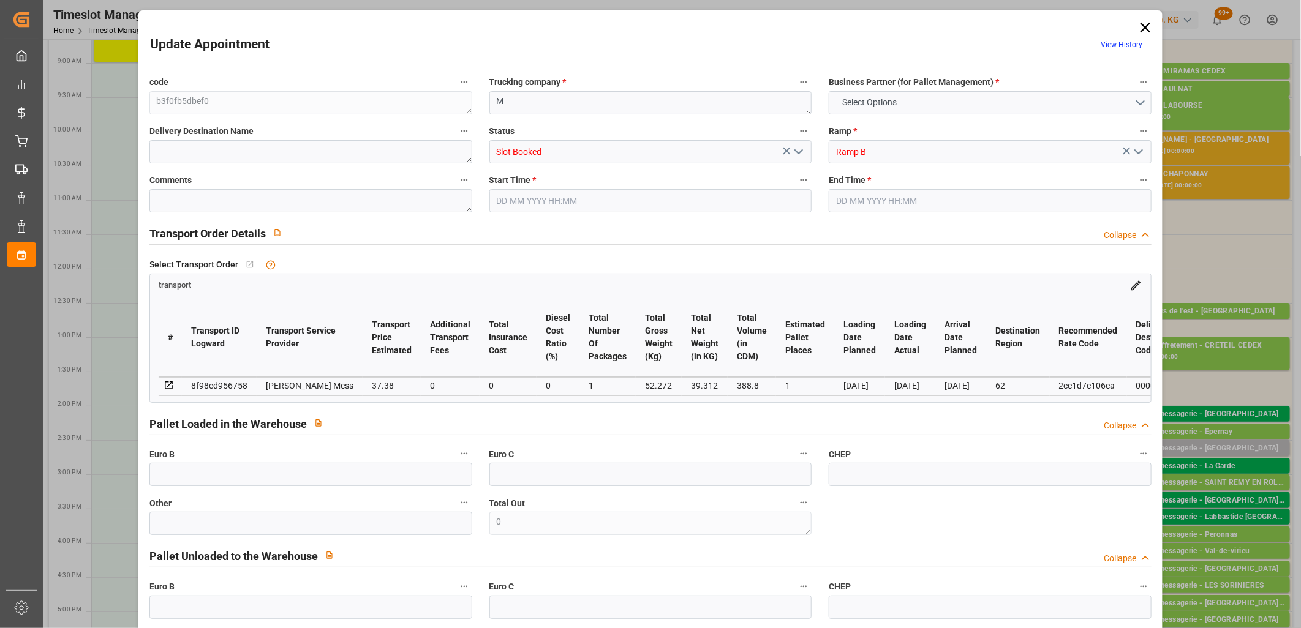
type input "0"
type input "1"
type input "37.38"
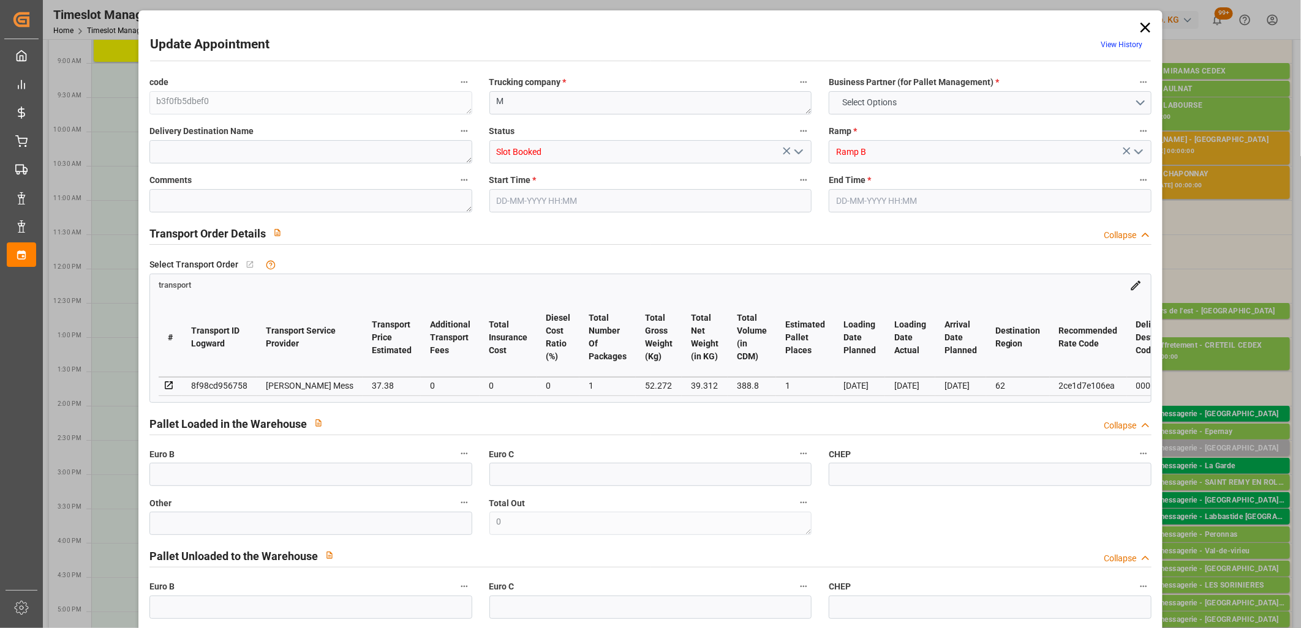
type input "0"
type input "37.38"
type input "0"
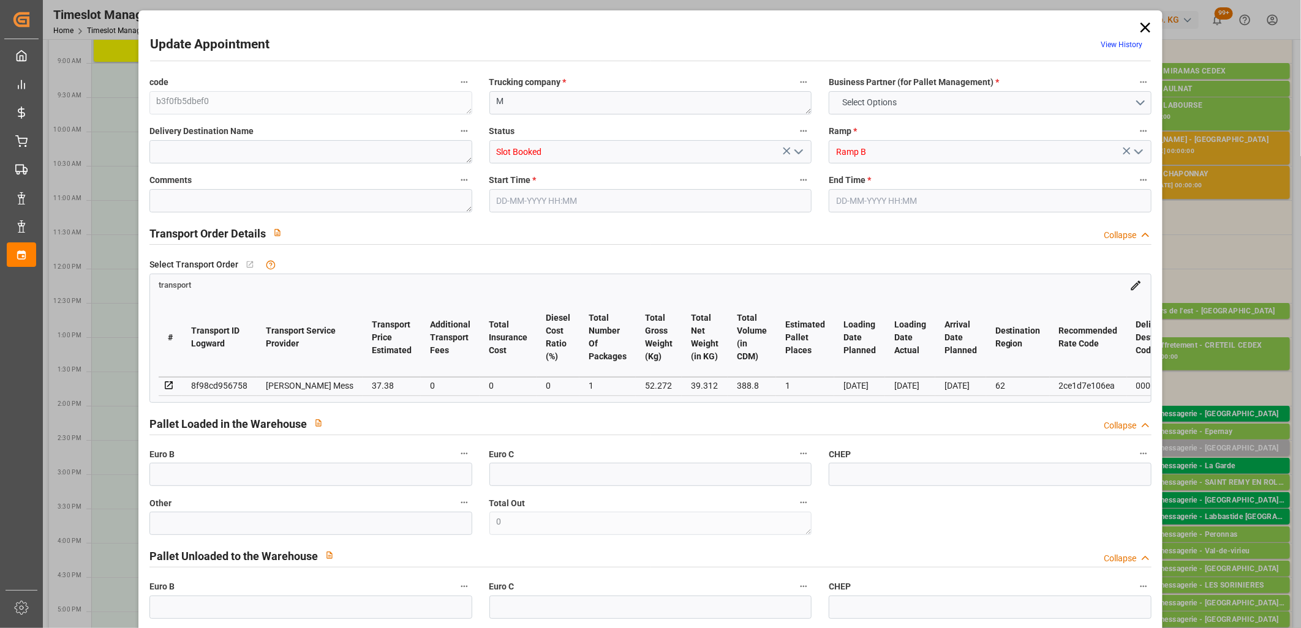
type input "1"
type input "39.312"
type input "75.272"
type input "388.8"
type input "62"
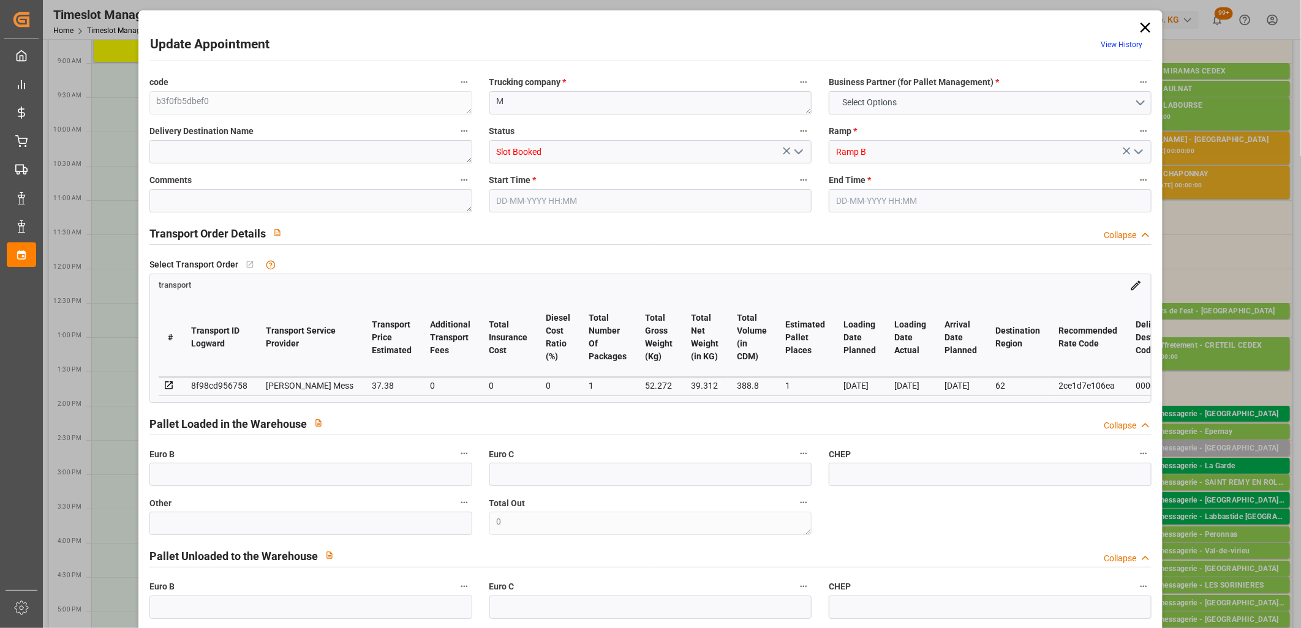
type input "0"
type input "36"
type input "1"
type input "101"
type input "52.272"
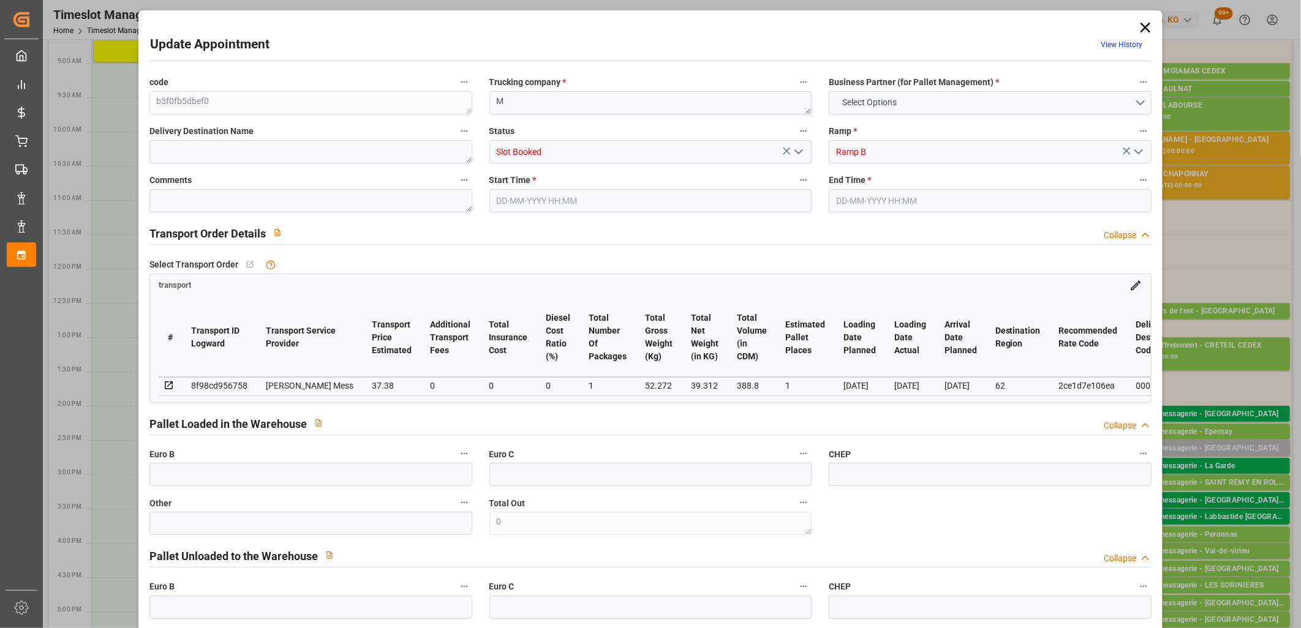
type input "0"
type input "4710.8598"
type input "0"
type input "21"
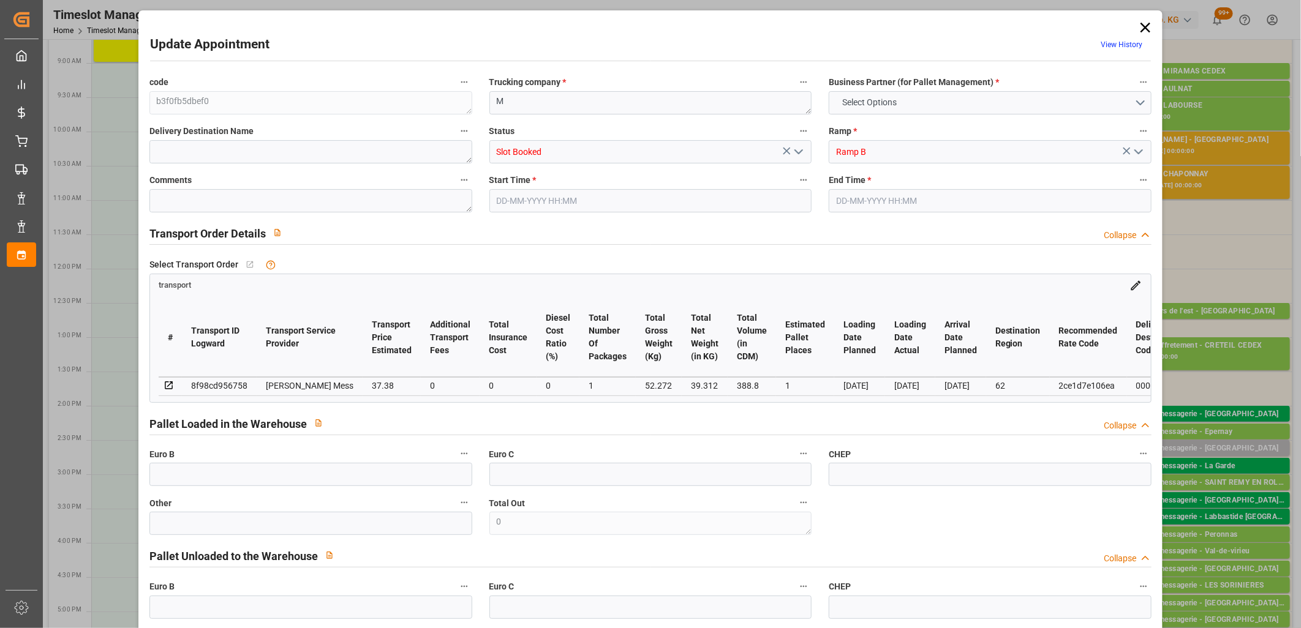
type input "35"
type input "[DATE] 15:15"
type input "[DATE] 15:30"
type input "[DATE] 11:36"
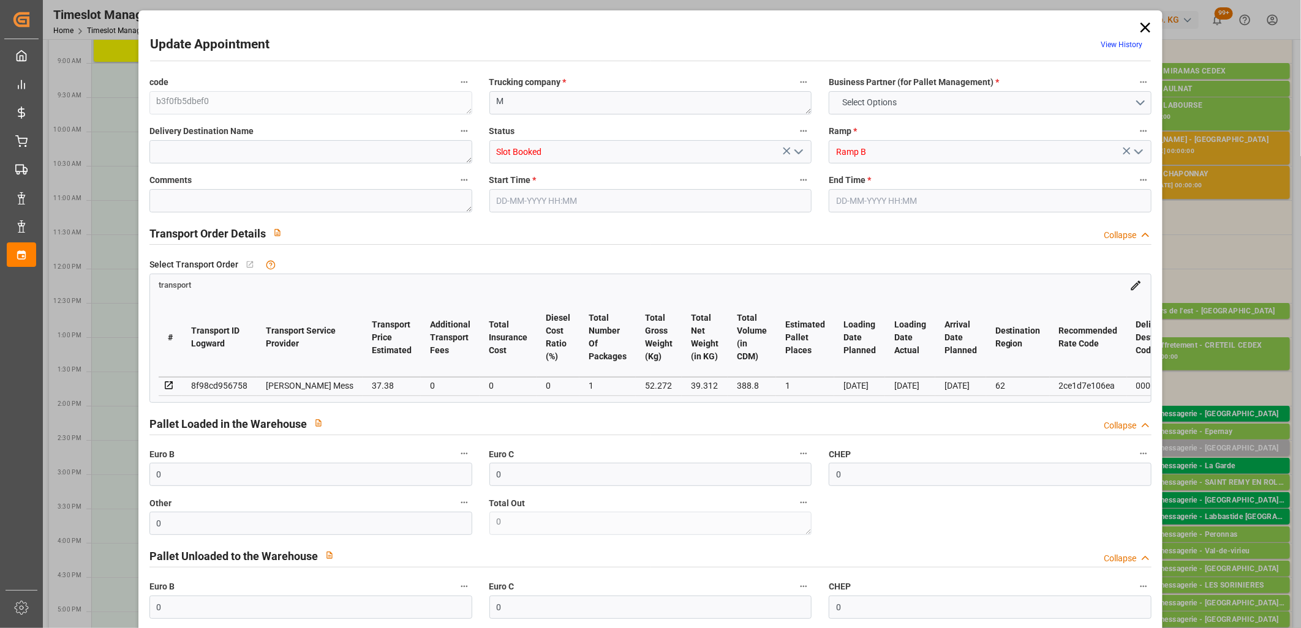
type input "[DATE]"
click at [802, 145] on icon "open menu" at bounding box center [798, 152] width 15 height 15
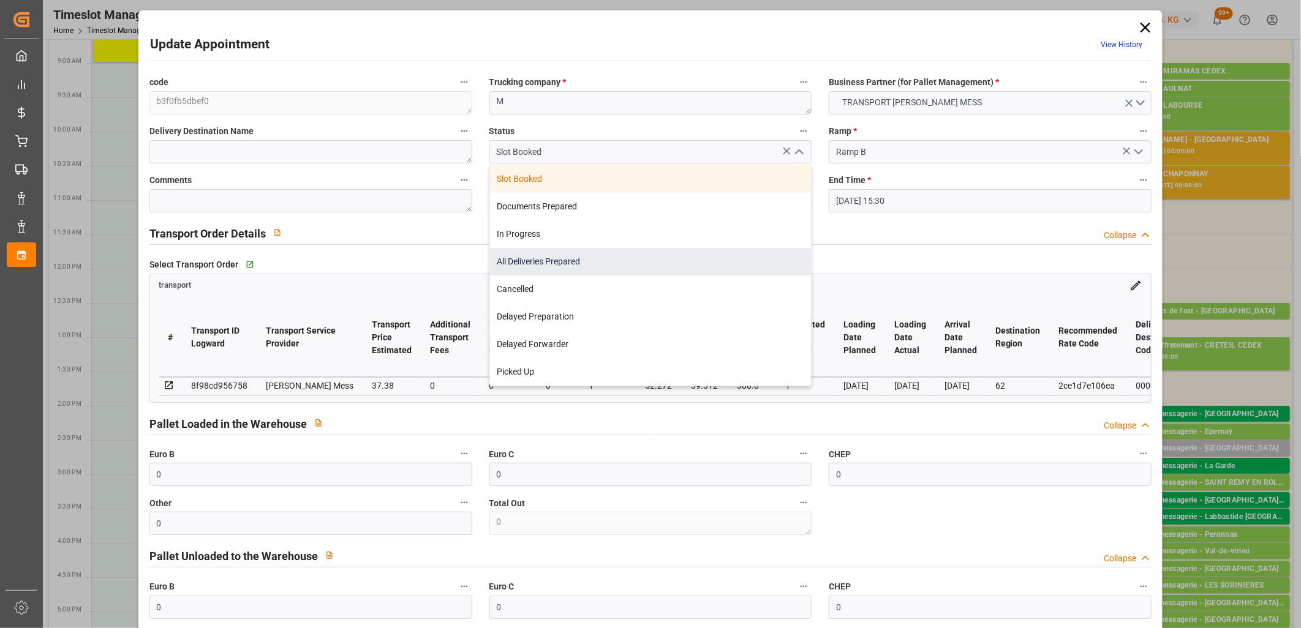
click at [625, 258] on div "All Deliveries Prepared" at bounding box center [651, 262] width 322 height 28
type input "All Deliveries Prepared"
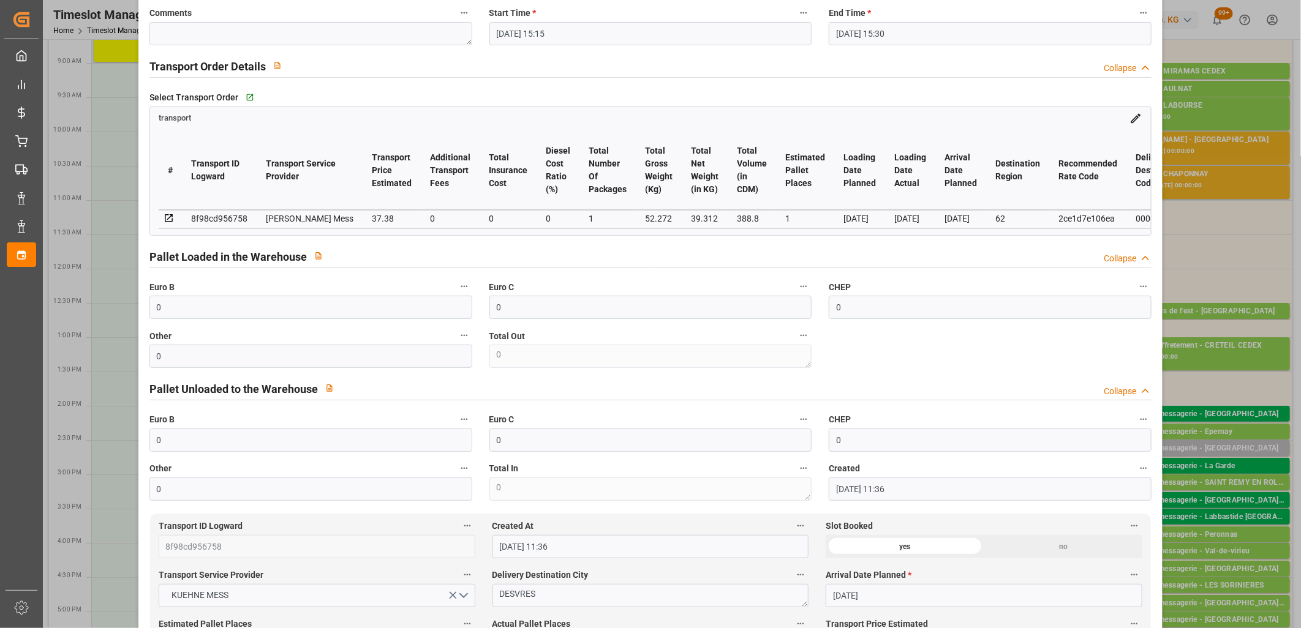
scroll to position [272, 0]
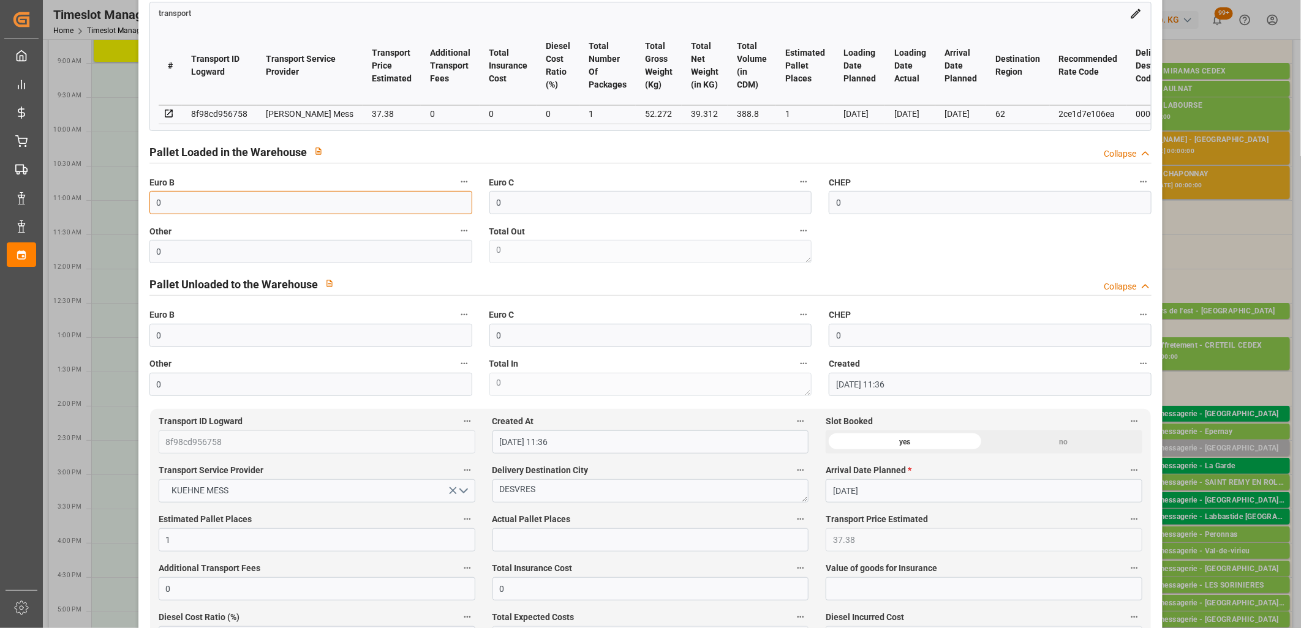
drag, startPoint x: 238, startPoint y: 215, endPoint x: 80, endPoint y: 206, distance: 157.6
click at [80, 206] on div "Update Appointment View History code b3f0fb5dbef0 Trucking company * M Business…" at bounding box center [650, 314] width 1301 height 628
type input "1"
click at [631, 545] on input "text" at bounding box center [650, 540] width 317 height 23
type input "1"
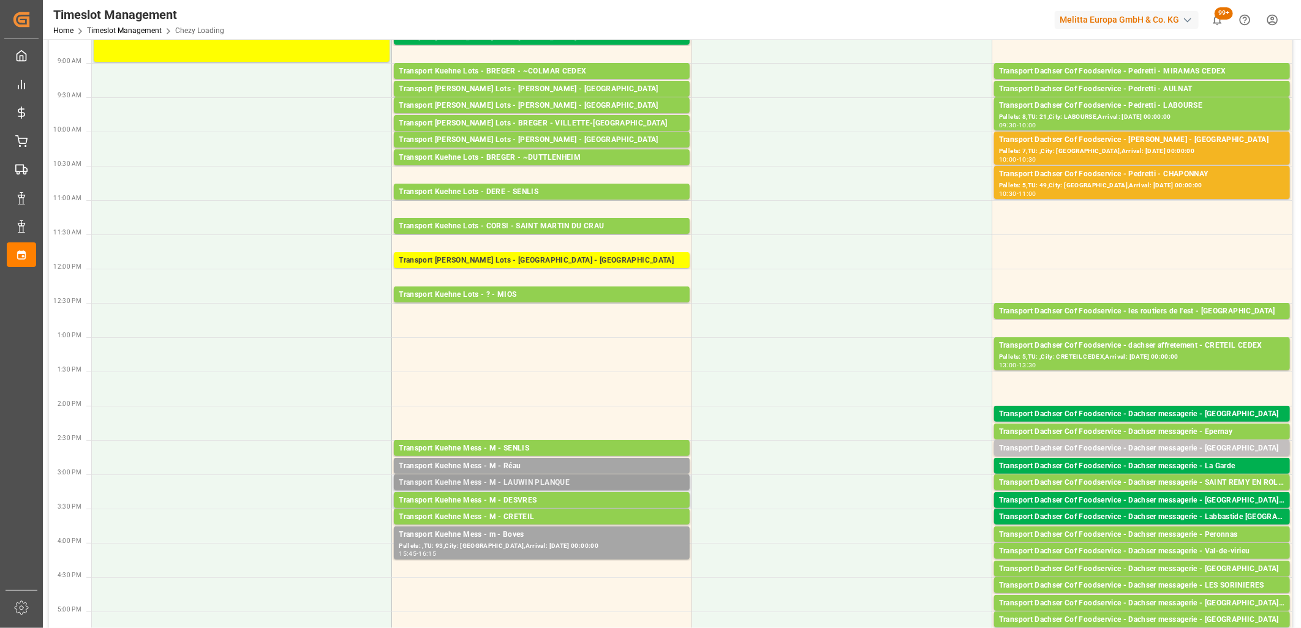
click at [570, 486] on div "Transport Kuehne Mess - M - LAUWIN PLANQUE" at bounding box center [542, 483] width 286 height 12
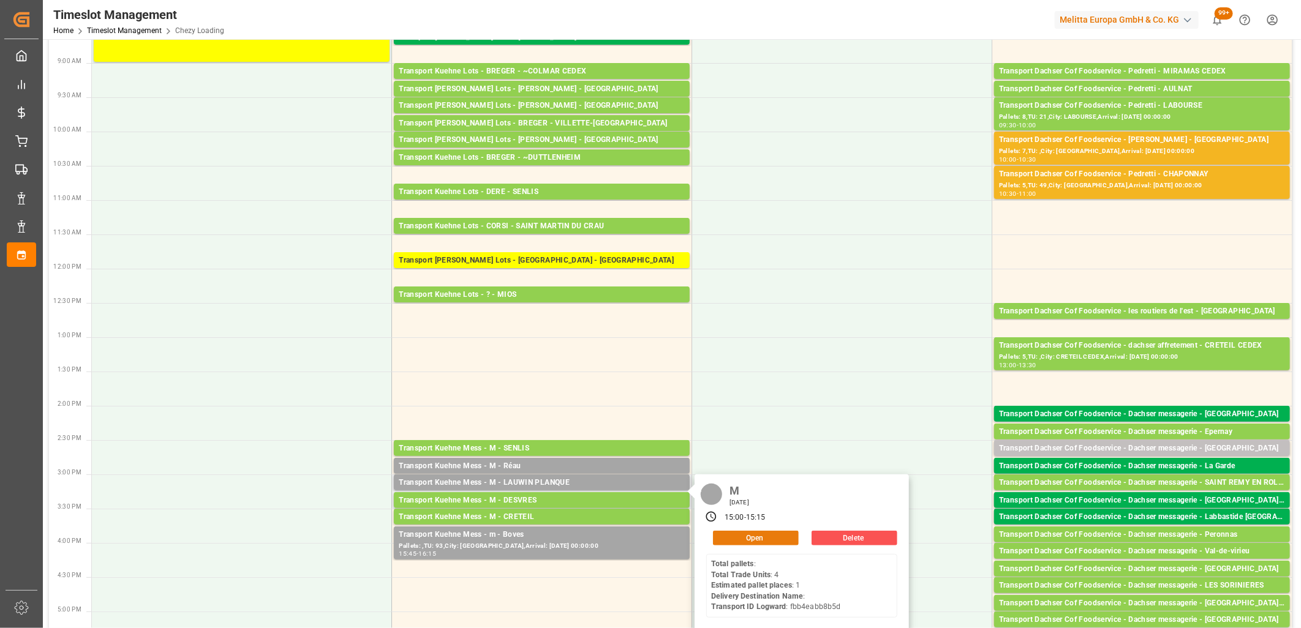
click at [767, 544] on button "Open" at bounding box center [756, 538] width 86 height 15
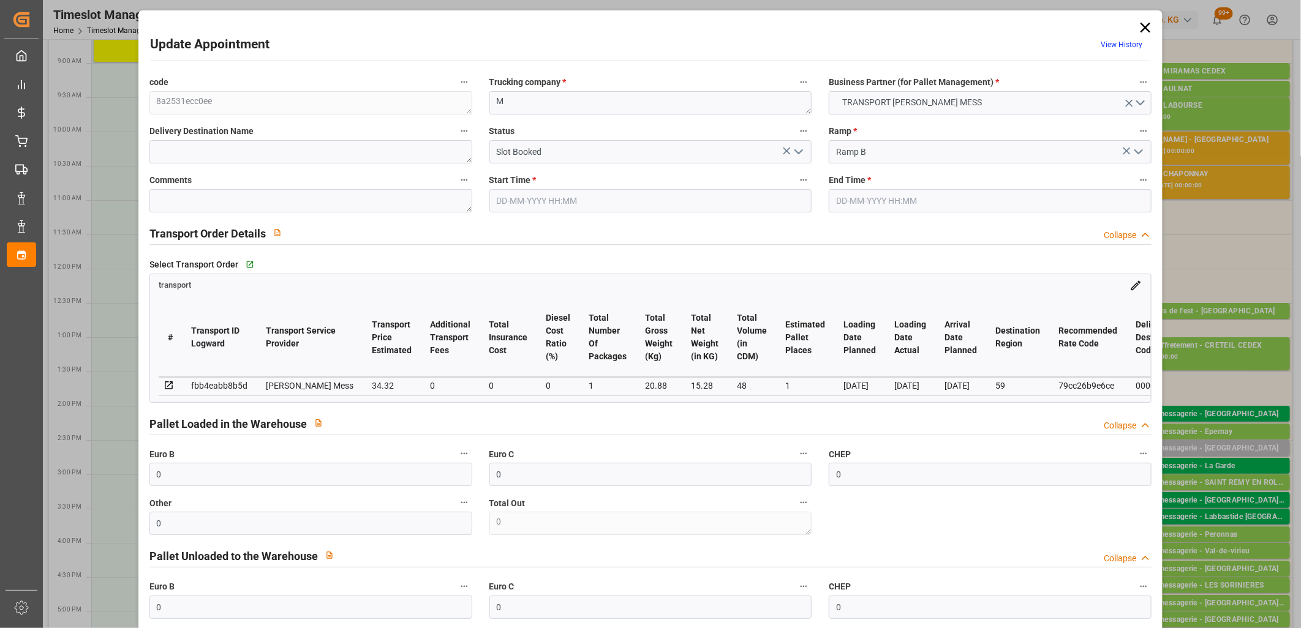
type input "[DATE] 15:00"
type input "[DATE] 15:15"
type input "[DATE] 11:36"
type input "[DATE]"
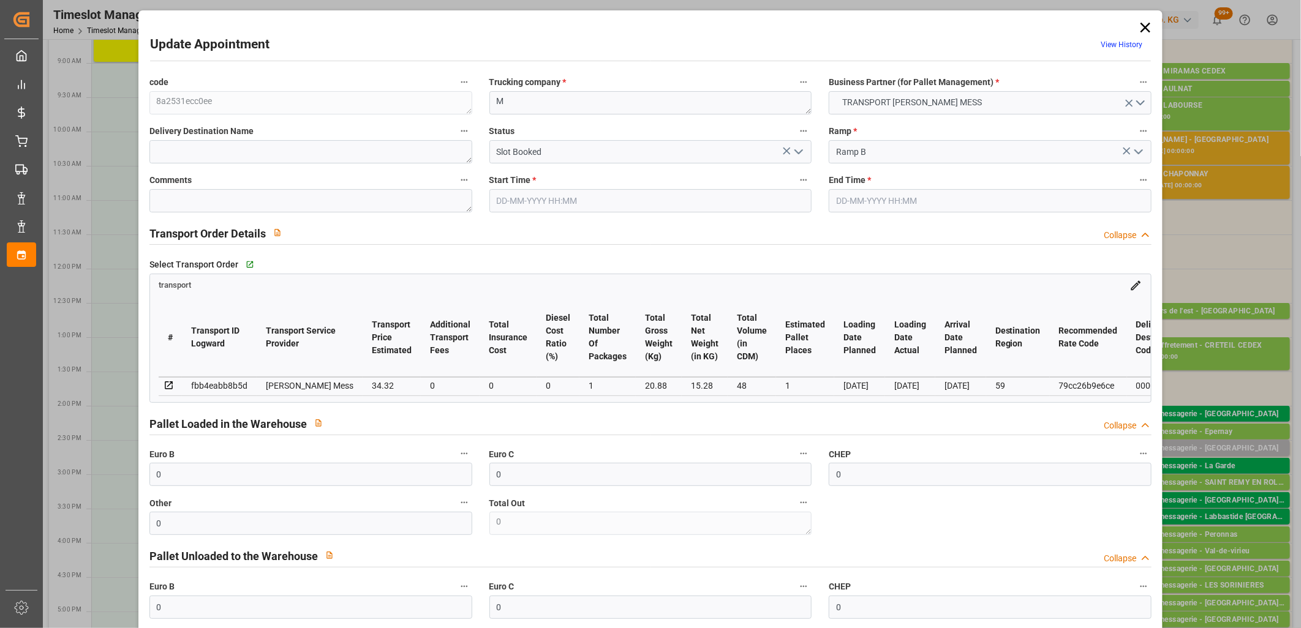
type input "[DATE]"
click at [800, 154] on icon "open menu" at bounding box center [798, 152] width 15 height 15
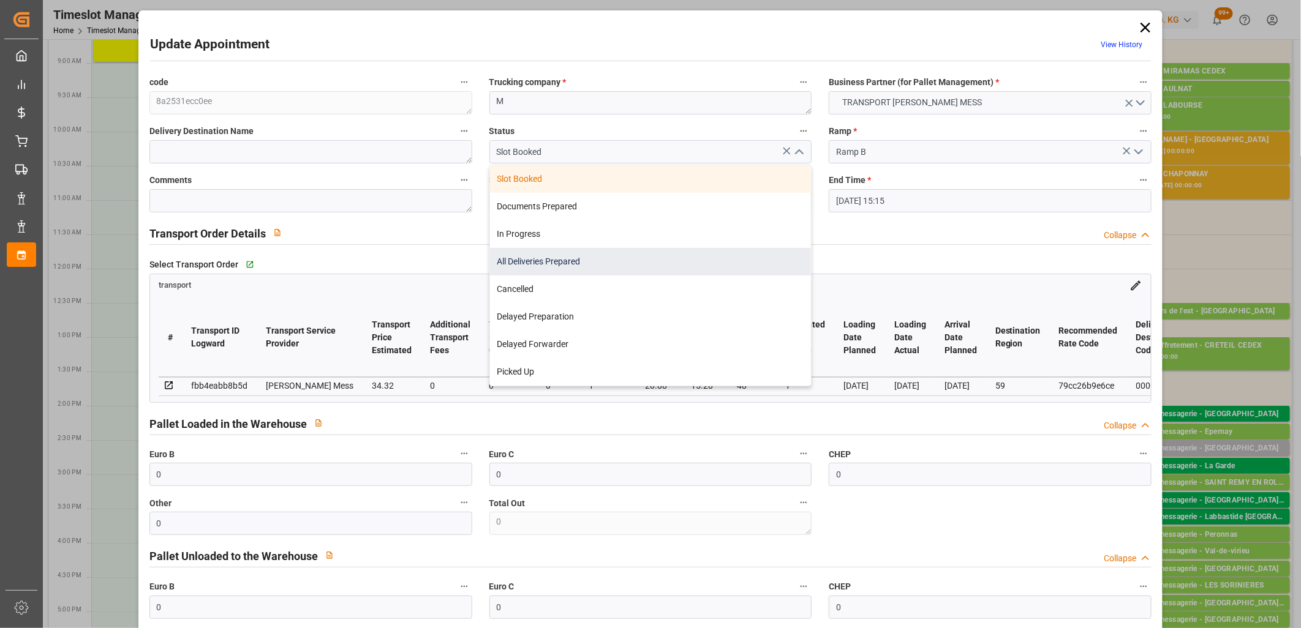
click at [660, 270] on div "All Deliveries Prepared" at bounding box center [651, 262] width 322 height 28
type input "All Deliveries Prepared"
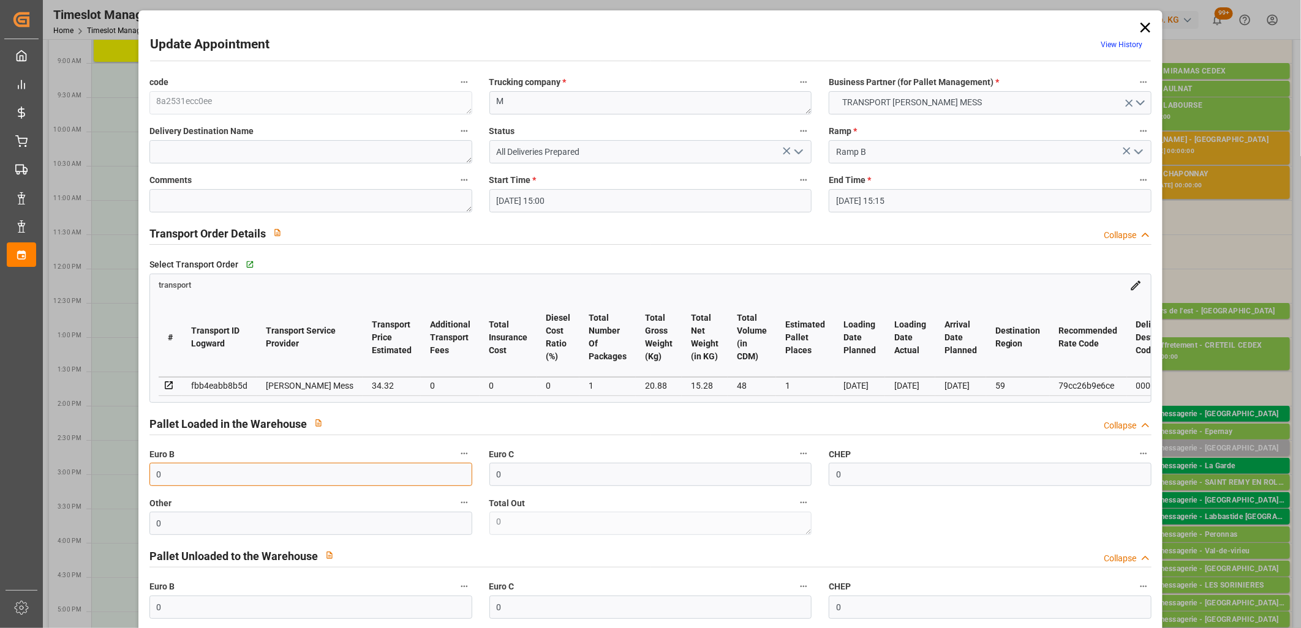
drag, startPoint x: 202, startPoint y: 473, endPoint x: -3, endPoint y: 421, distance: 211.7
click at [0, 421] on html "Created by potrace 1.15, written by [PERSON_NAME] [DATE]-[DATE] Created by potr…" at bounding box center [650, 314] width 1301 height 628
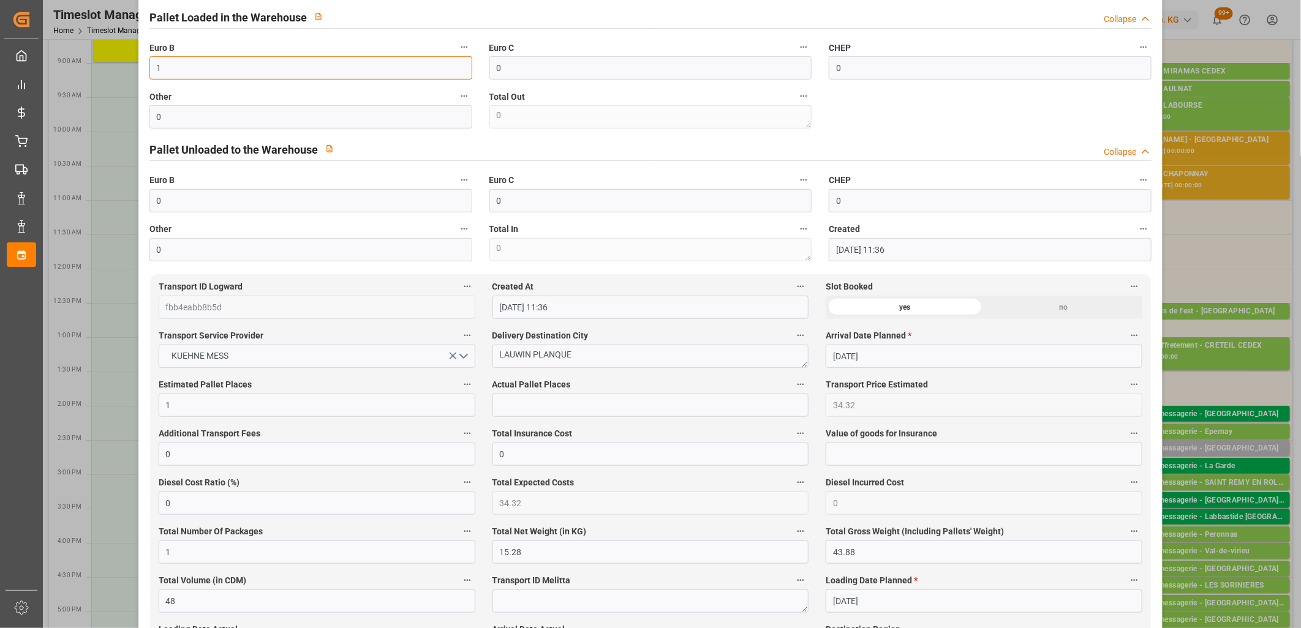
scroll to position [408, 0]
type input "1"
click at [619, 415] on input "text" at bounding box center [650, 404] width 317 height 23
type input "1"
